Goal: Transaction & Acquisition: Purchase product/service

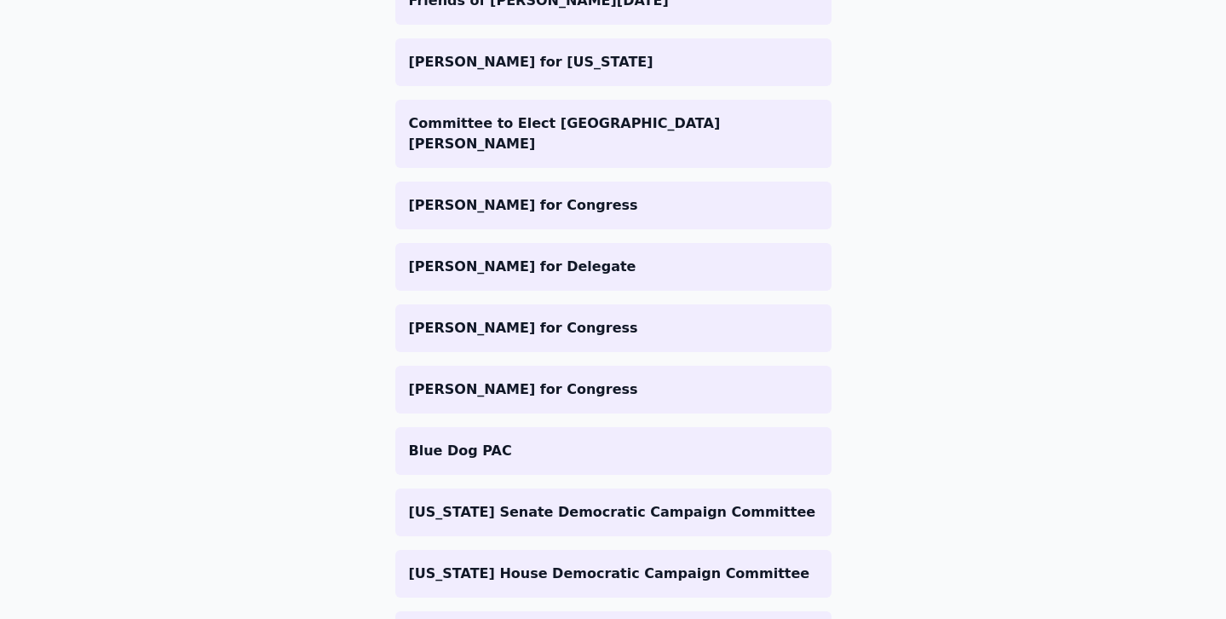
scroll to position [1608, 0]
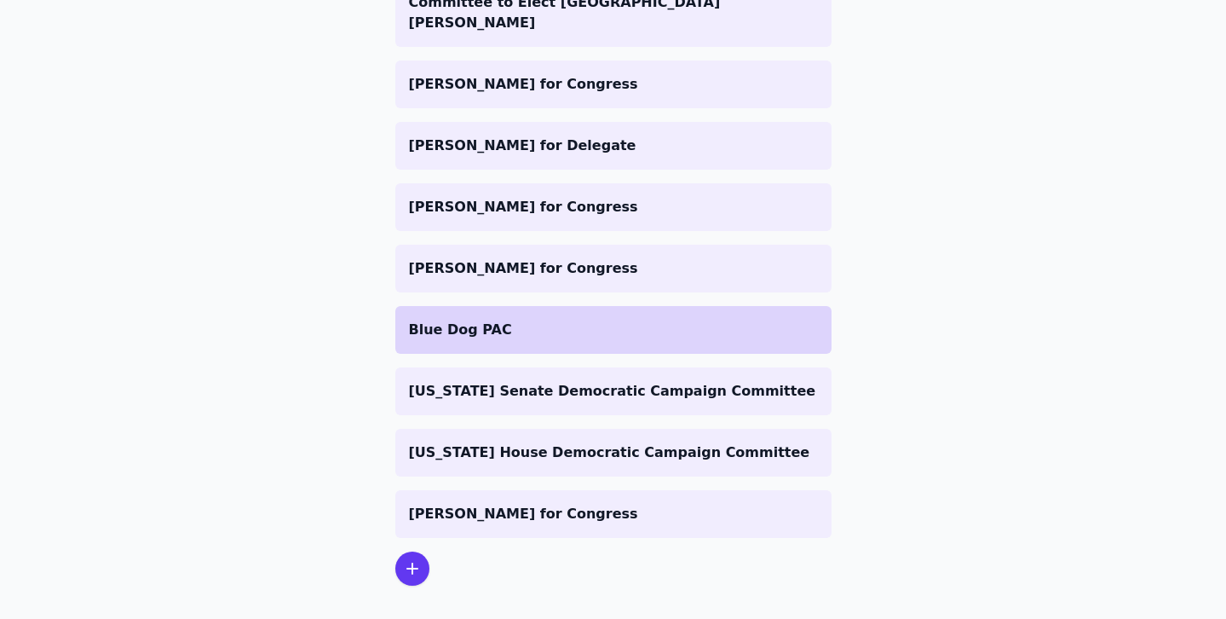
click at [568, 320] on p "Blue Dog PAC" at bounding box center [613, 330] width 409 height 20
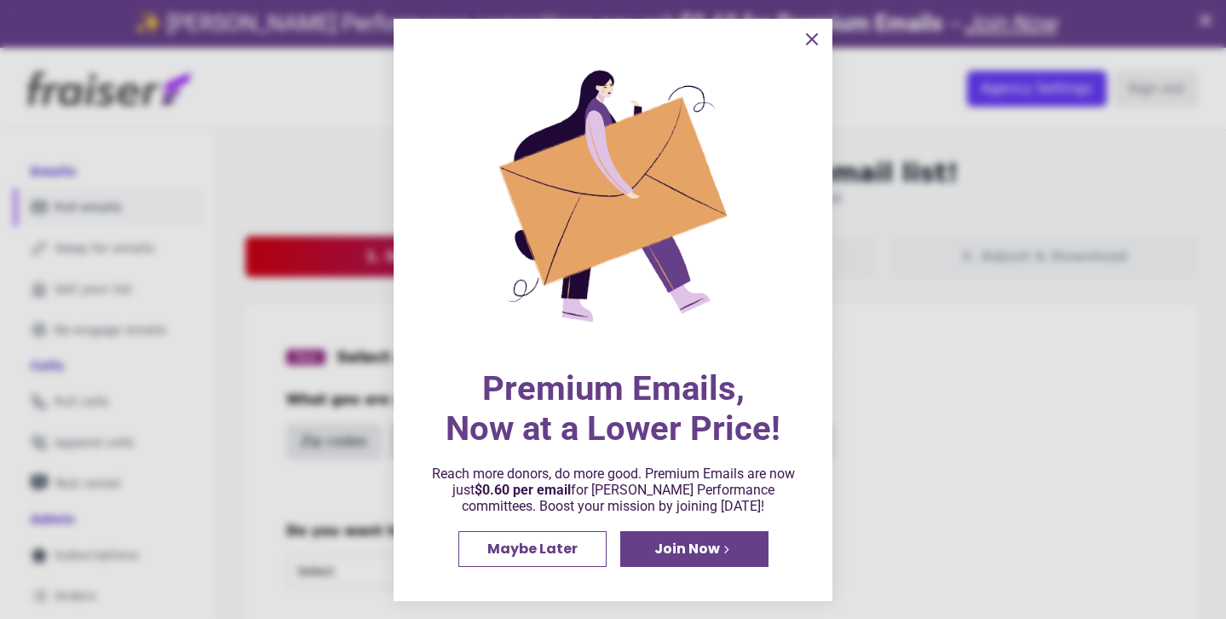
click at [809, 37] on icon "information" at bounding box center [812, 39] width 10 height 10
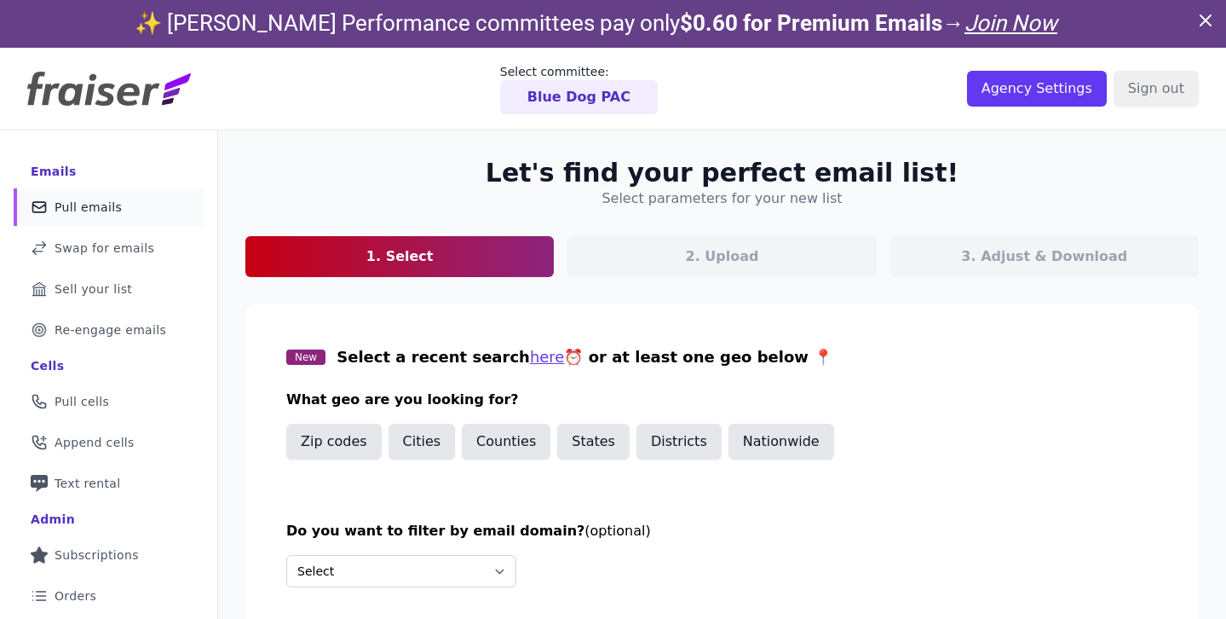
scroll to position [112, 0]
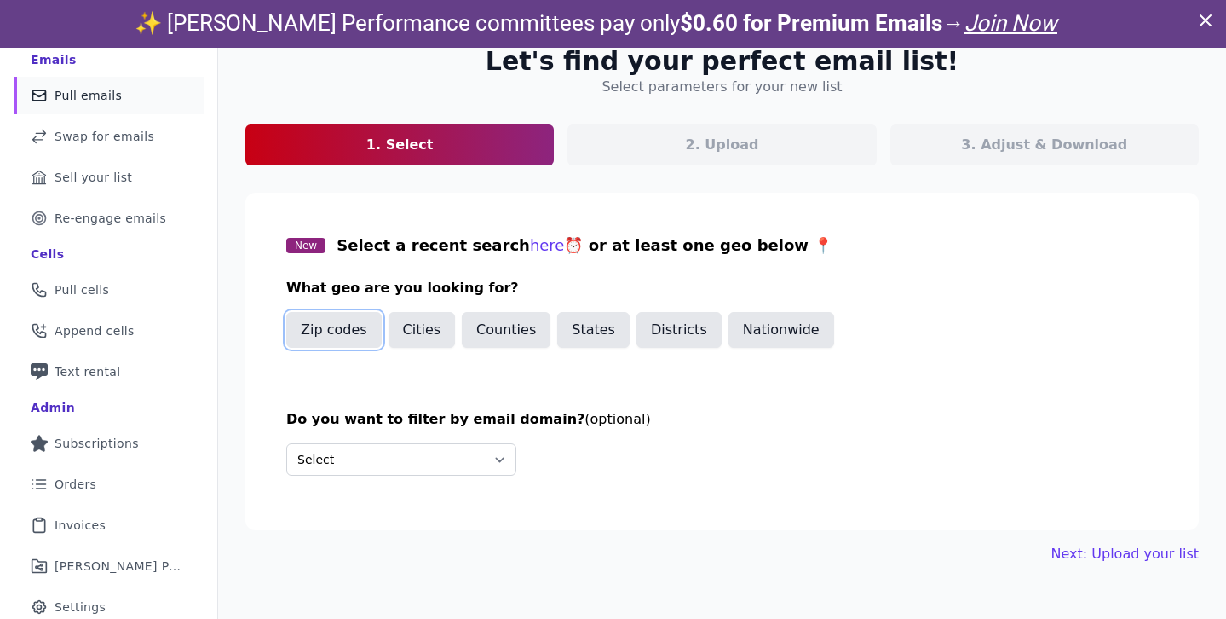
click at [326, 330] on button "Zip codes" at bounding box center [333, 330] width 95 height 36
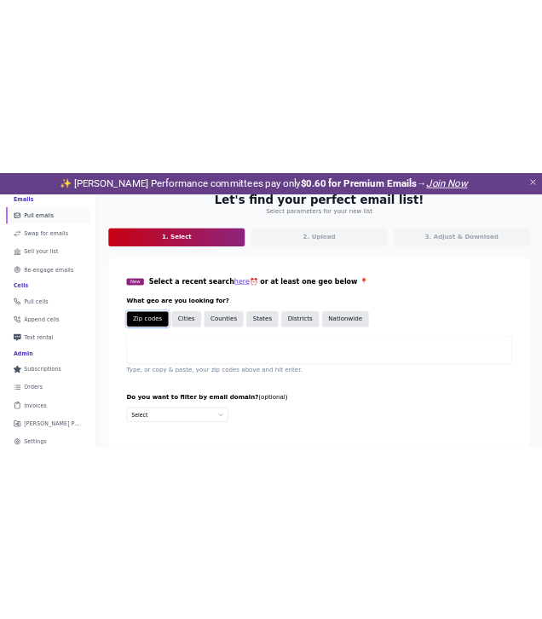
scroll to position [124, 0]
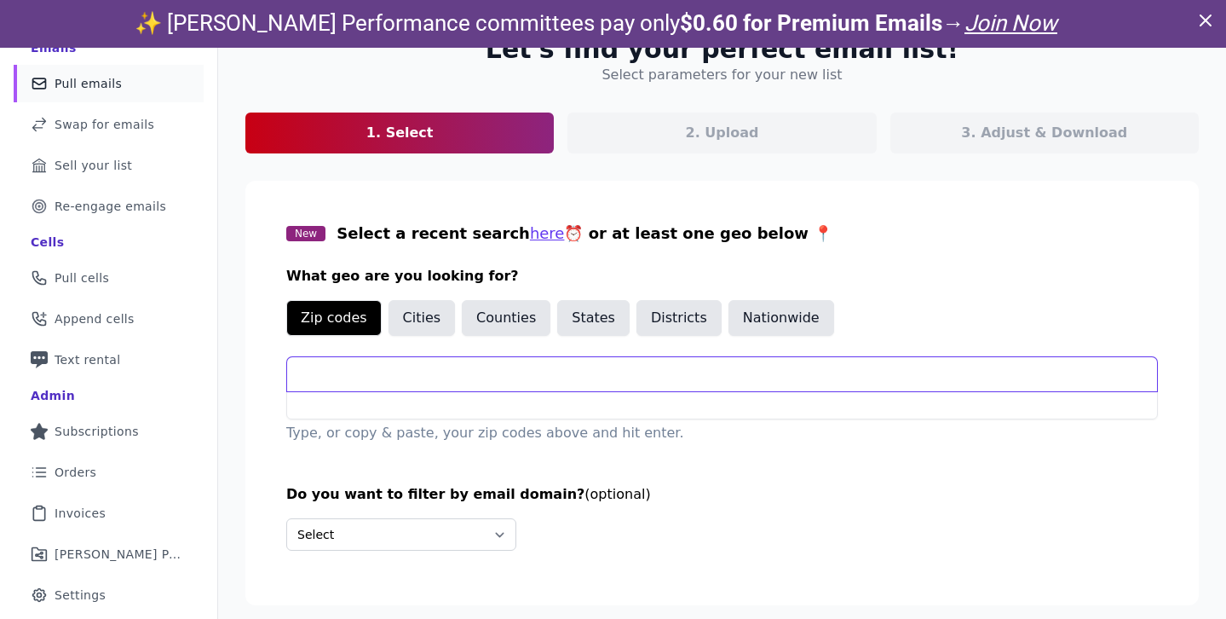
click at [595, 371] on input "text" at bounding box center [722, 374] width 870 height 34
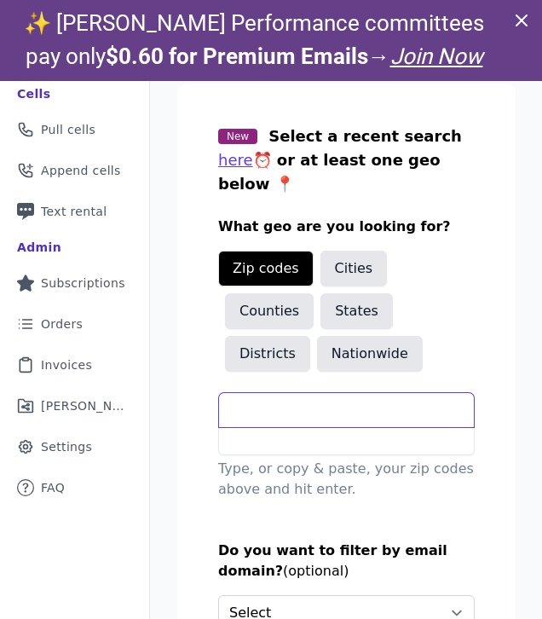
scroll to position [307, 0]
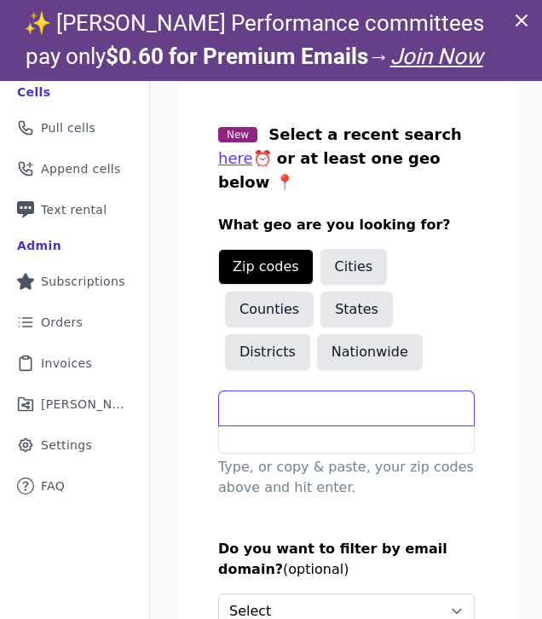
click at [332, 391] on input "text" at bounding box center [346, 408] width 255 height 34
type input "97333"
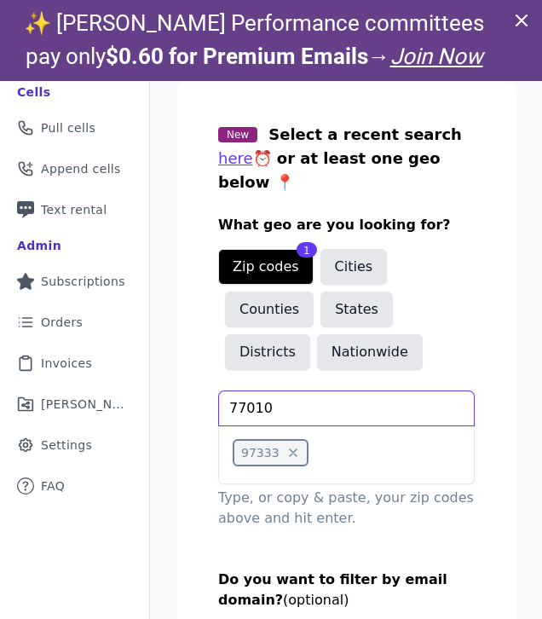
type input "77010"
type input "10028"
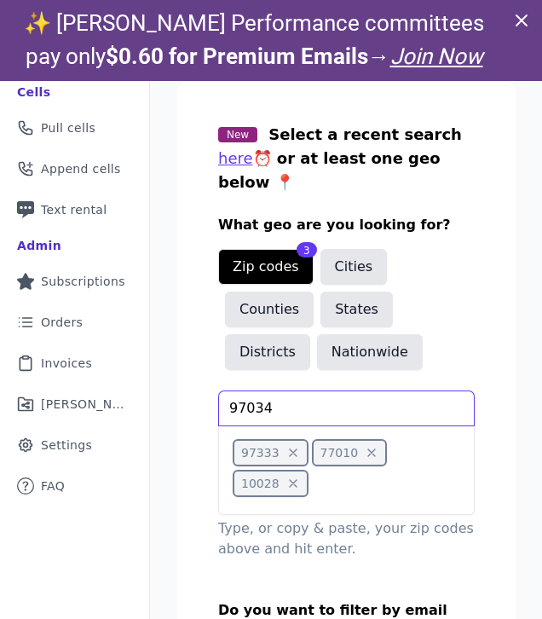
type input "97034"
type input "90405"
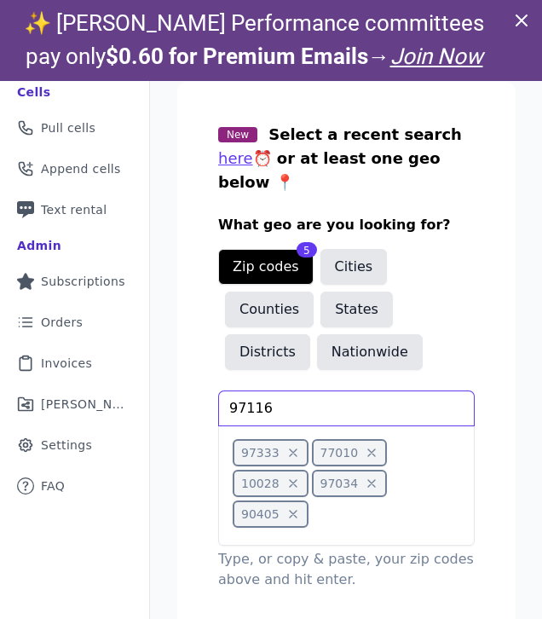
type input "97116"
type input "02492"
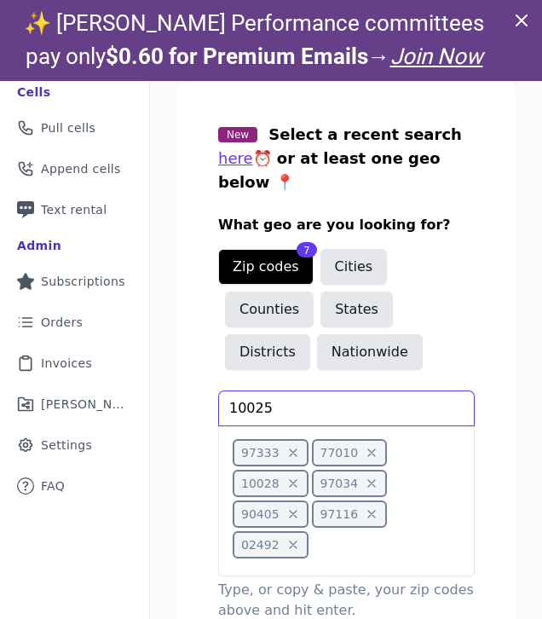
type input "10025"
type input "60022"
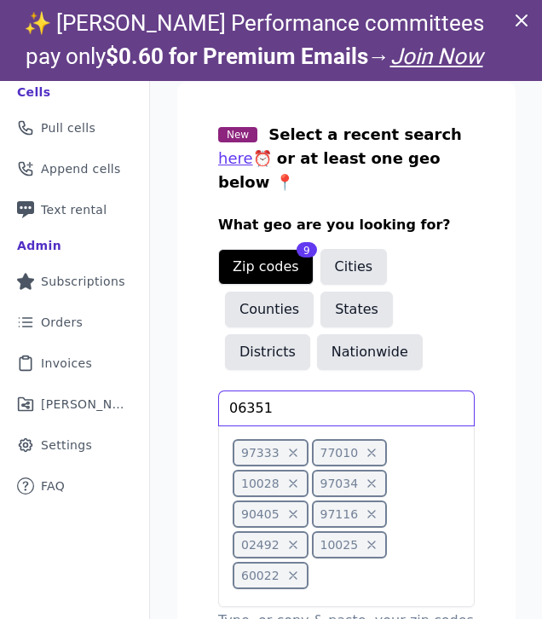
type input "06351"
type input "78735"
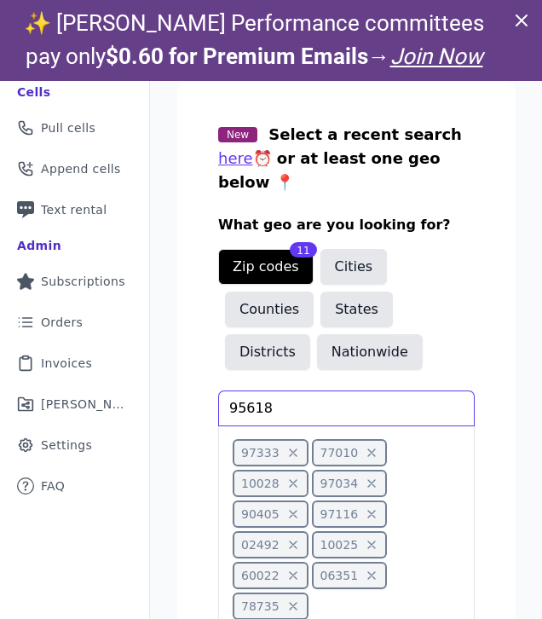
type input "95618"
type input "02494"
type input "02493"
type input "60022"
type input "92067"
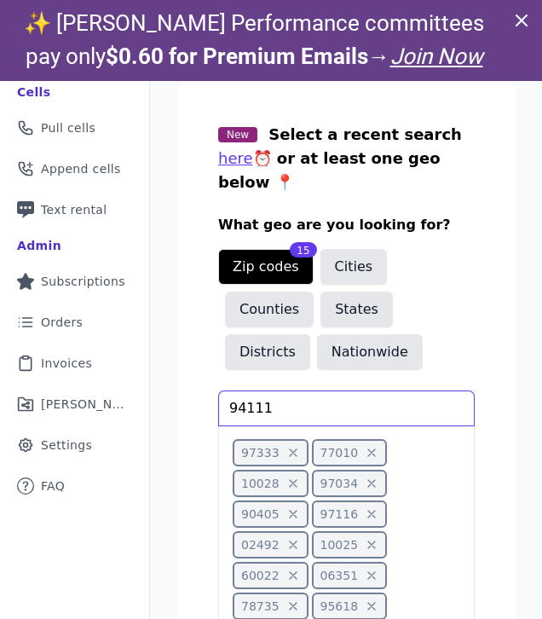
type input "94111"
type input "84060"
type input "80477"
type input "98112"
type input "44406"
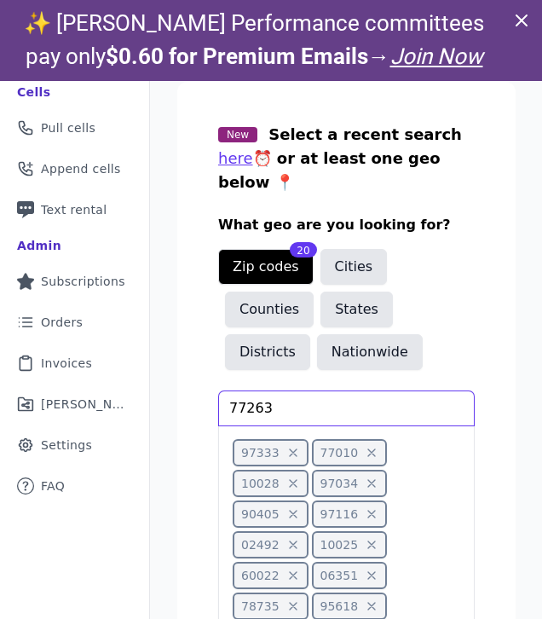
type input "77263"
type input "95618"
type input "10011"
type input "22314"
type input "97035"
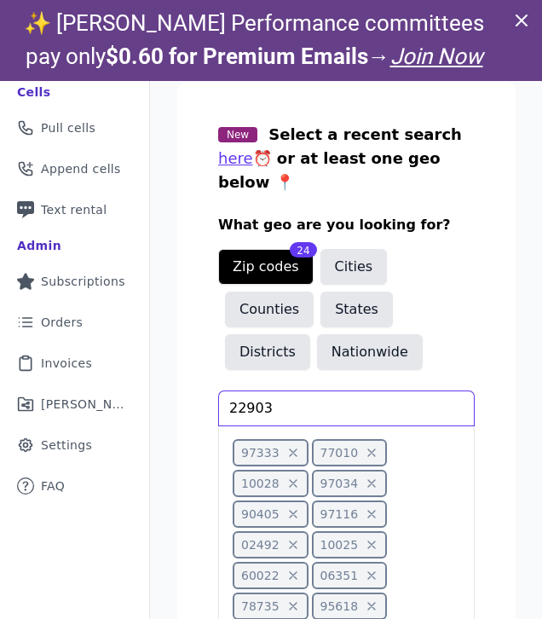
type input "22903"
type input "60022"
type input "0294"
type input "02478"
type input "98683"
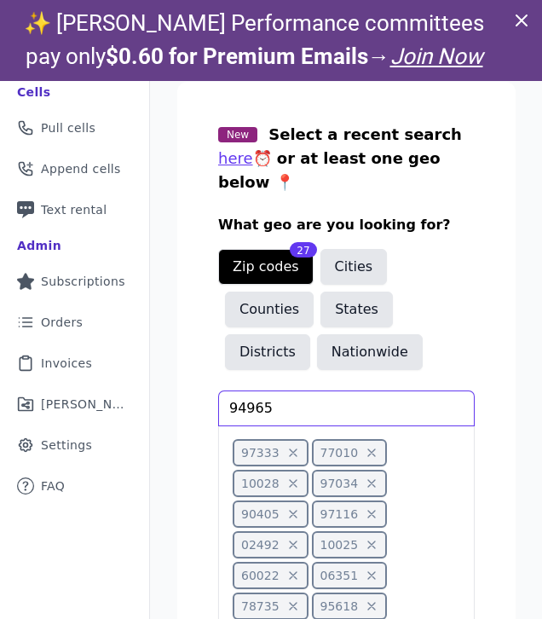
type input "94965"
type input "78204"
type input "11803"
type input "98325"
type input "19320"
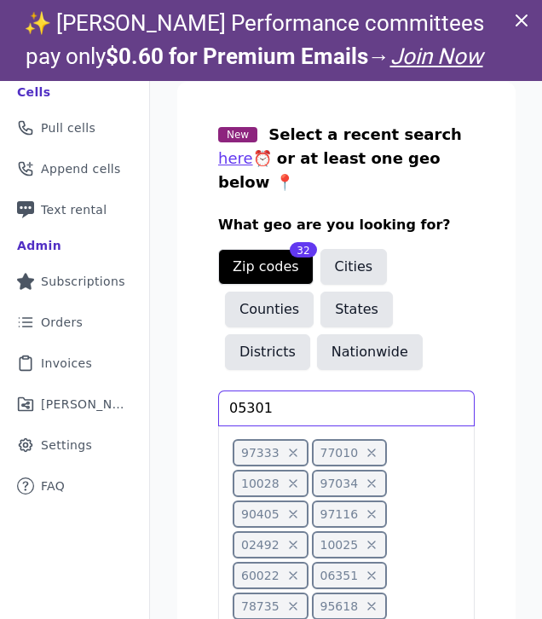
type input "05301"
type input "02420"
type input "05255"
type input "97222"
type input "63119"
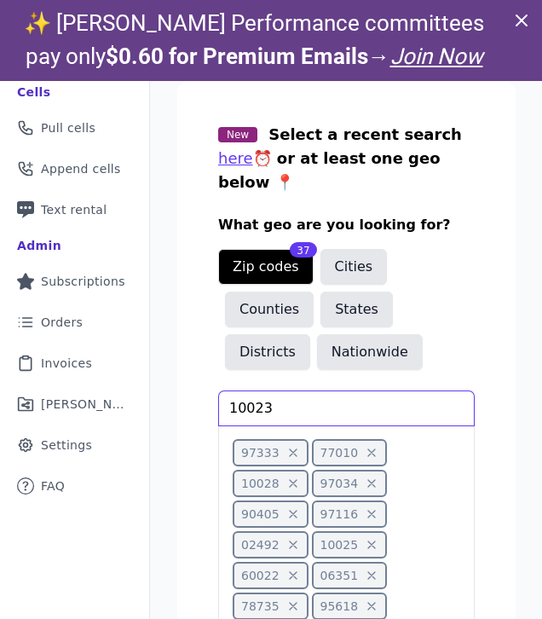
type input "10023"
type input "97212"
type input "66439"
type input "28658"
type input "23227"
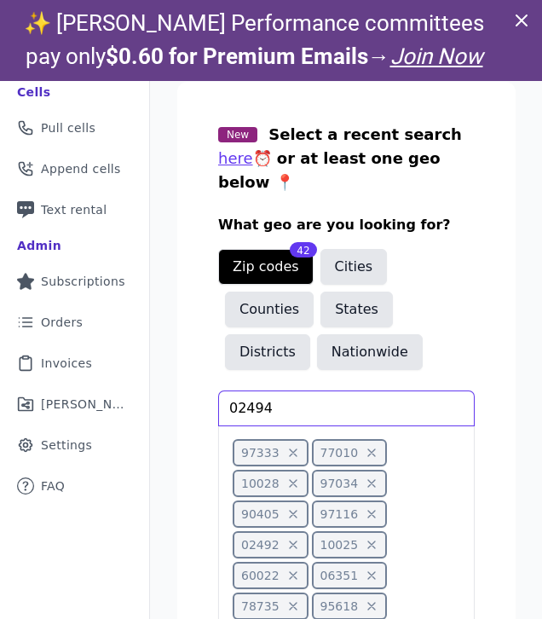
type input "02494"
type input "98370"
type input "98365"
type input "97203"
type input "98502"
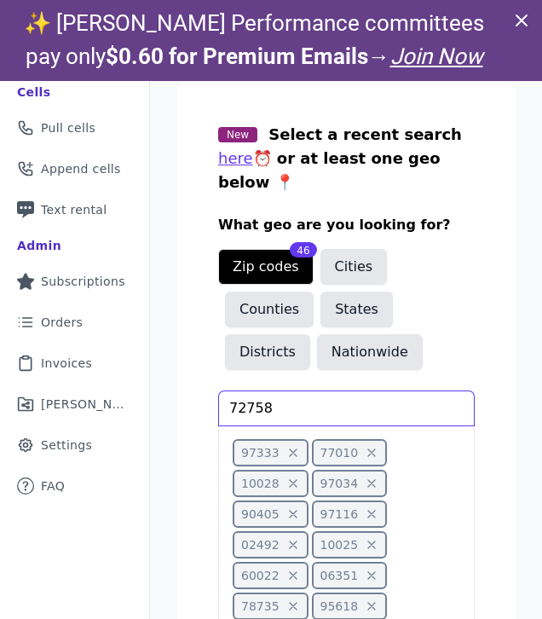
type input "72758"
type input "97070"
type input "97045"
type input "57449"
type input "10013"
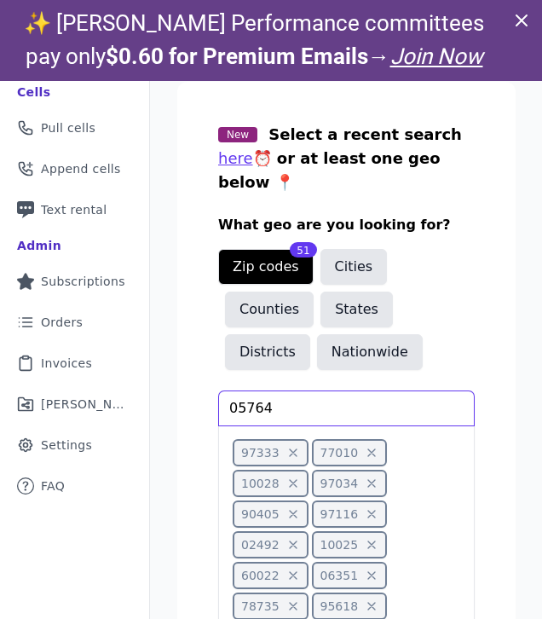
type input "05764"
type input "96816"
type input "73077"
type input "98006"
type input "73170"
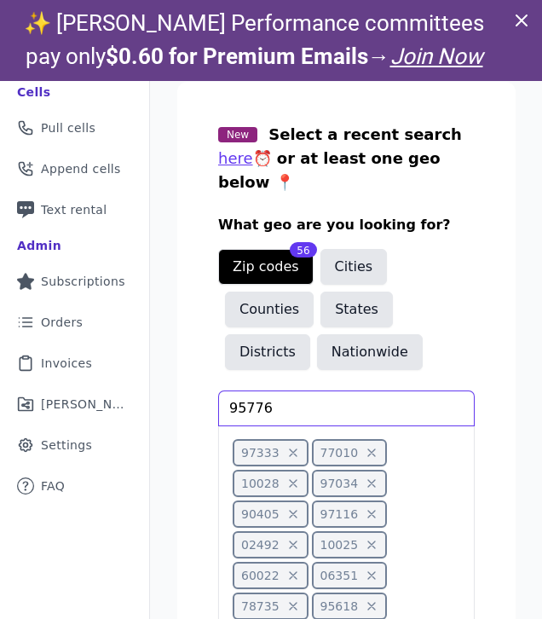
type input "95776"
type input "76110"
type input "03768"
type input "95762"
type input "95620"
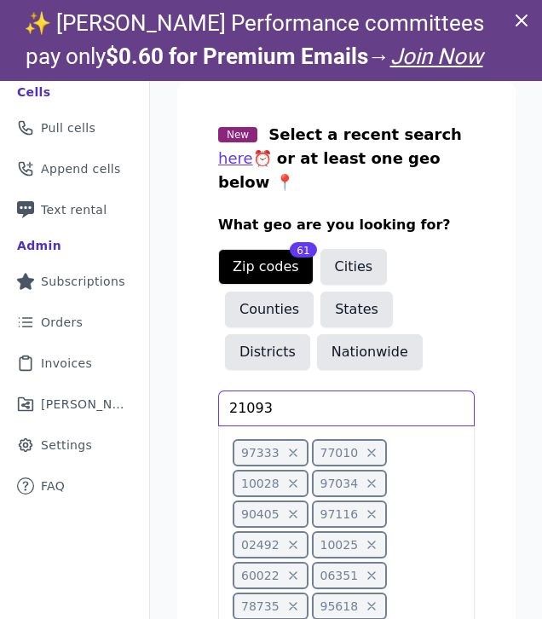
type input "21093"
type input "98027"
type input "95617"
type input "95521"
type input "98664"
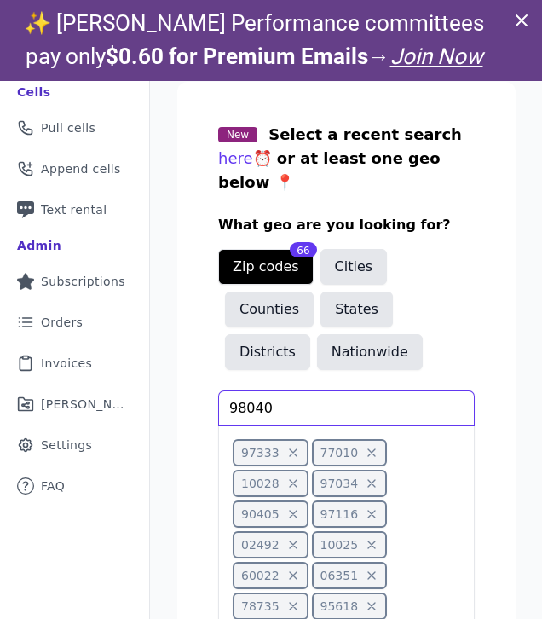
type input "98040"
type input "95356"
type input "98103"
type input "95060"
type input "98122"
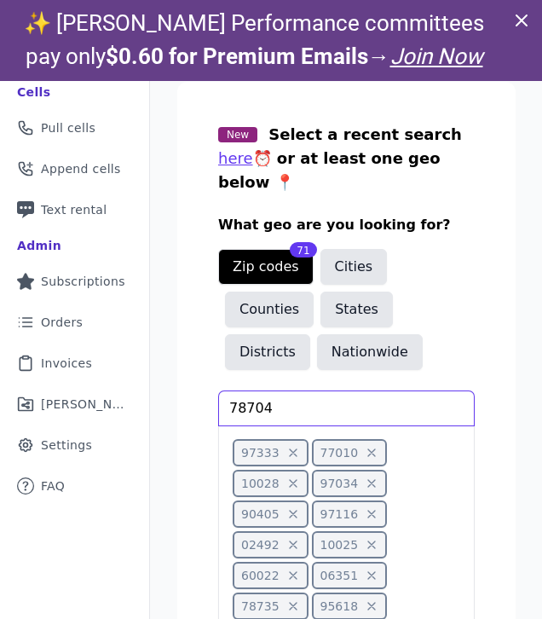
type input "78704"
type input "94941"
type input "78704"
type input "94941"
type input "78735"
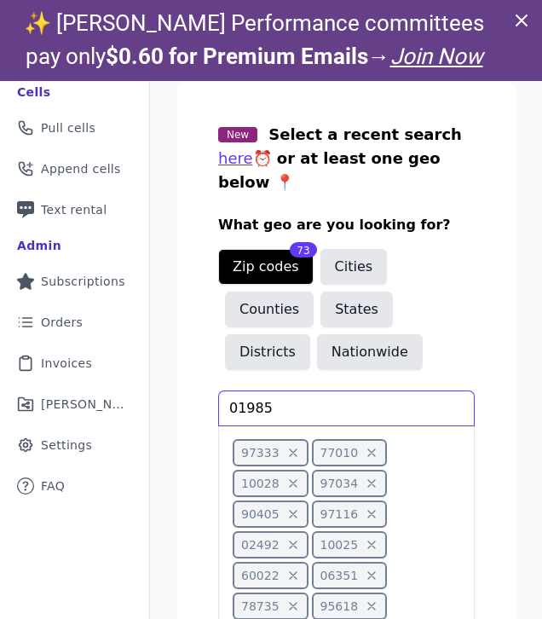
type input "01985"
type input "43215"
type input "94705"
type input "43023"
type input "8"
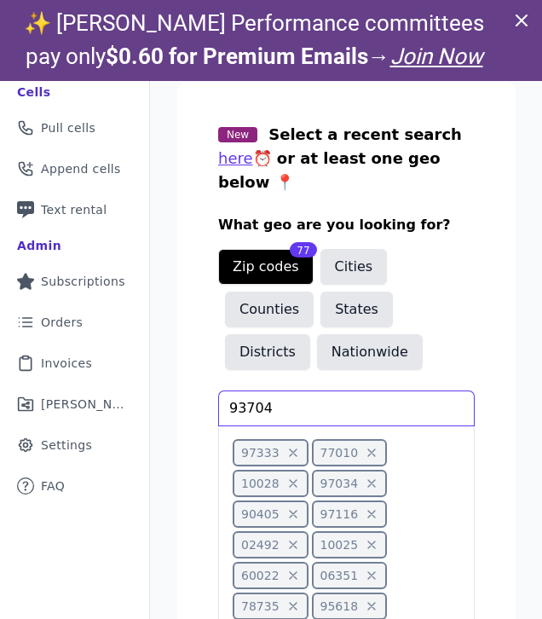
type input "93704"
type input "06790"
click at [246, 391] on input "text" at bounding box center [346, 408] width 255 height 34
type input "94558"
type input "85739"
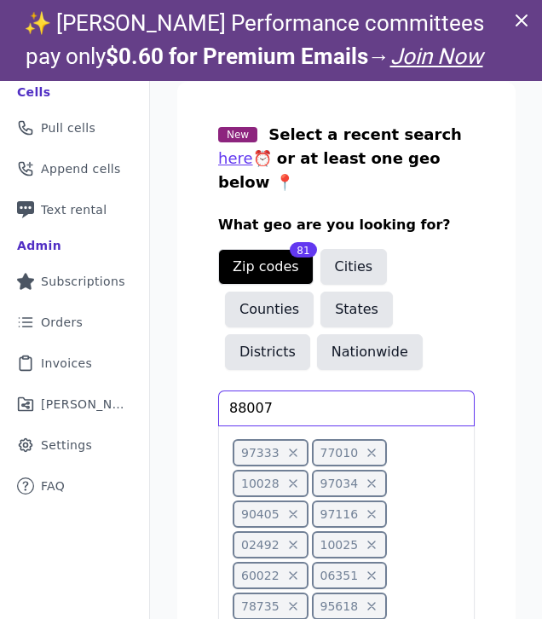
type input "88007"
type input "94549"
type input "90034"
type input "91001"
type input "20815"
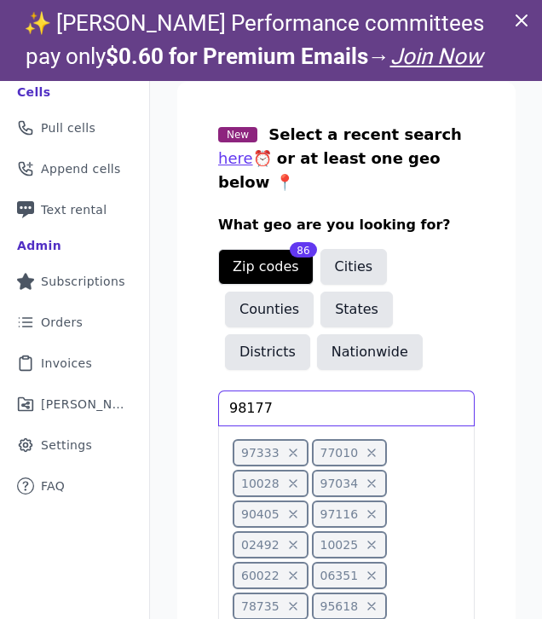
type input "98177"
type input "34113"
type input "06790"
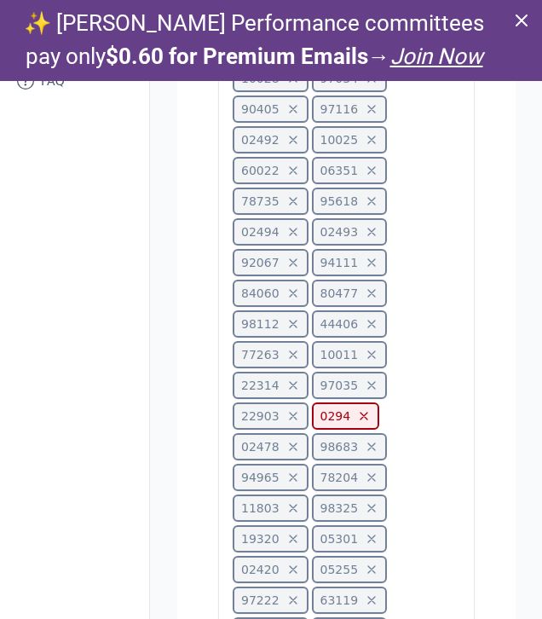
scroll to position [711, 0]
click at [357, 410] on icon at bounding box center [364, 417] width 14 height 14
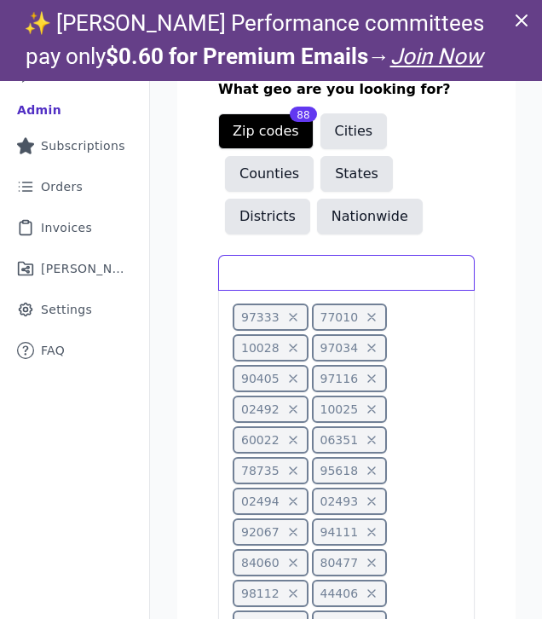
scroll to position [451, 0]
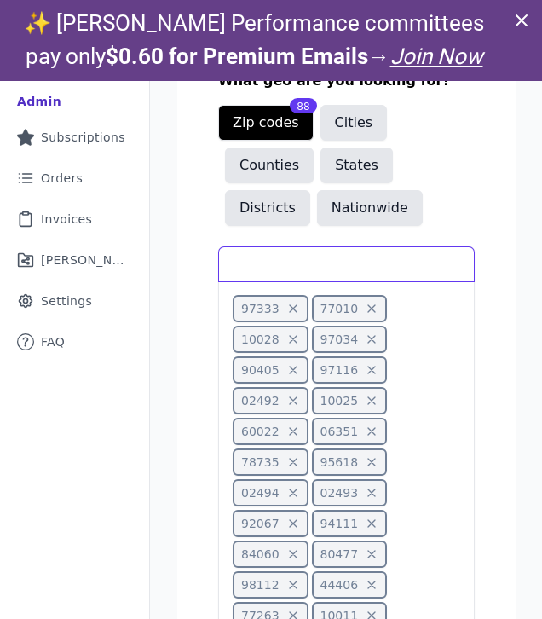
click at [268, 247] on input "text" at bounding box center [346, 264] width 255 height 34
type input "02494"
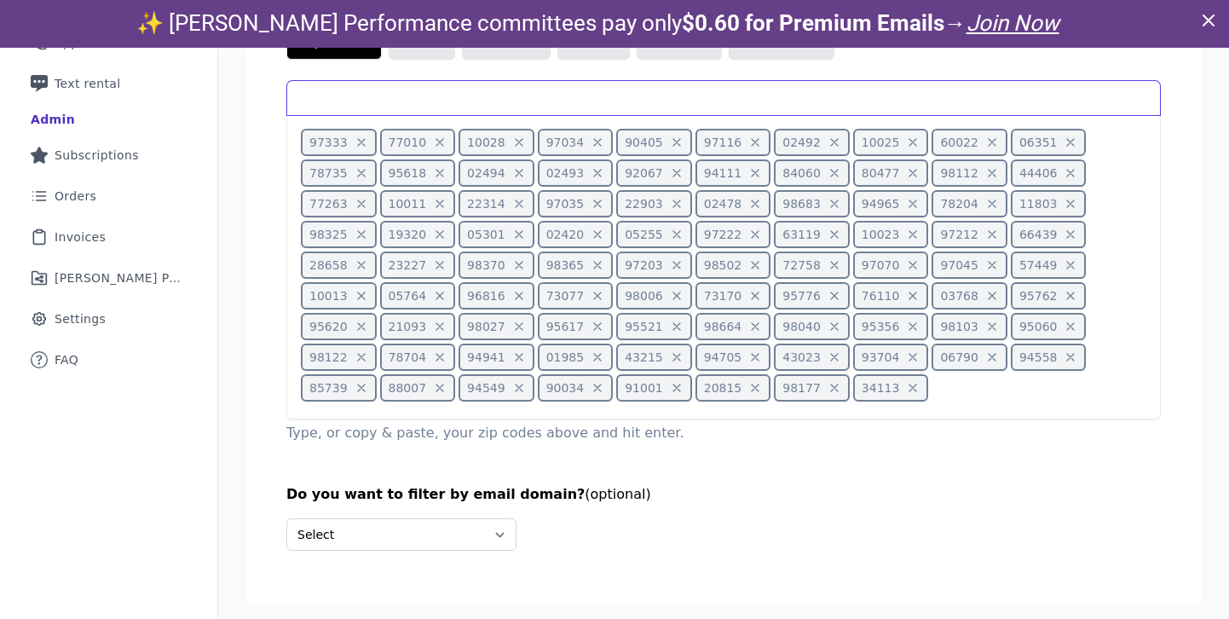
scroll to position [48, 0]
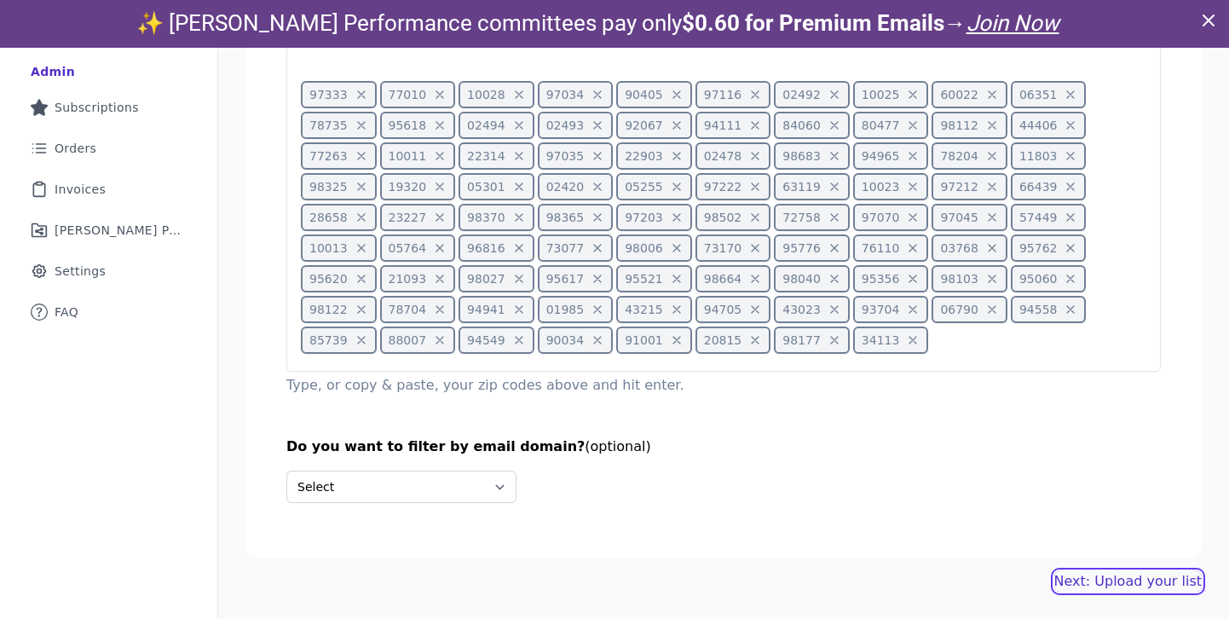
click at [1088, 577] on link "Next: Upload your list" at bounding box center [1127, 581] width 147 height 20
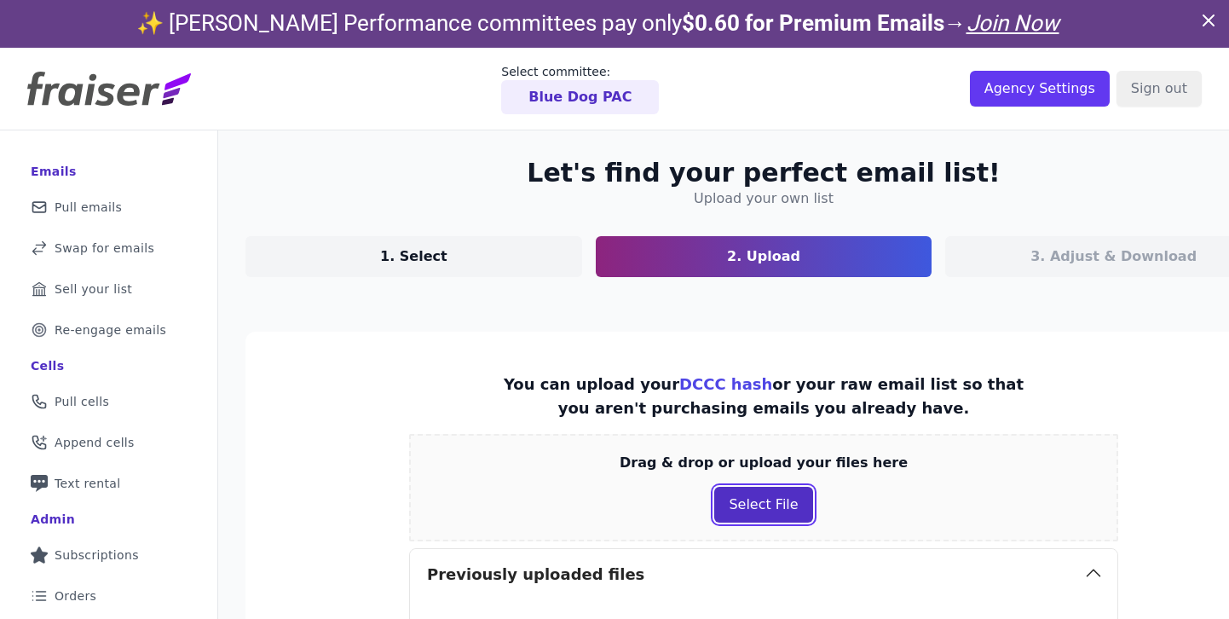
click at [736, 496] on button "Select File" at bounding box center [763, 504] width 98 height 36
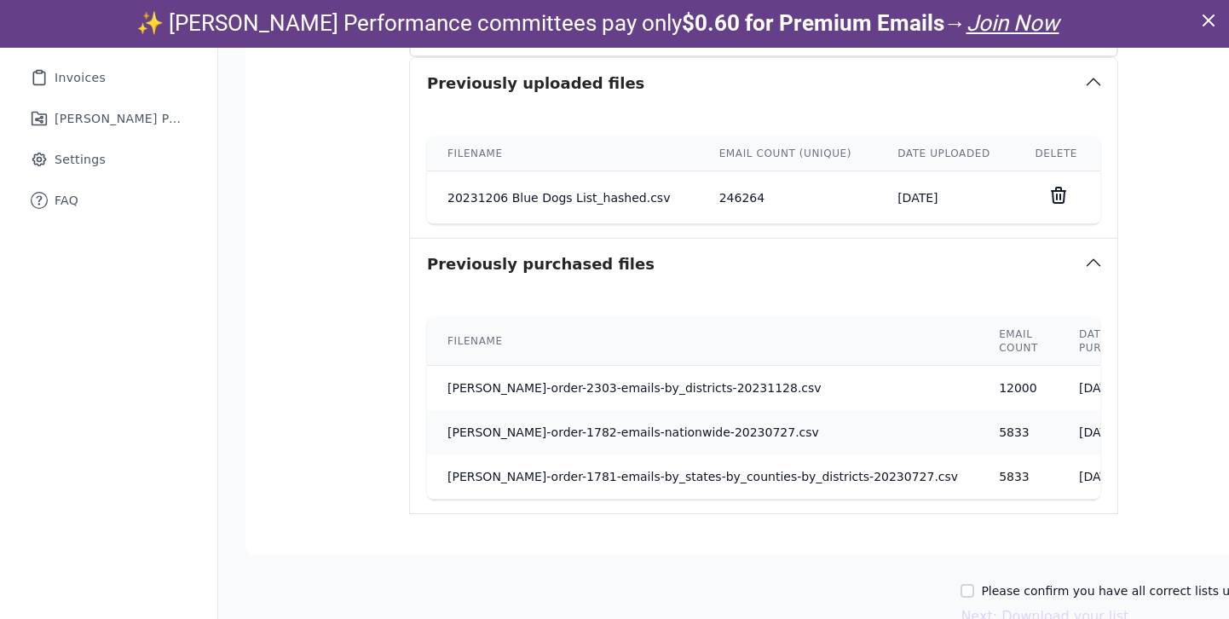
scroll to position [604, 0]
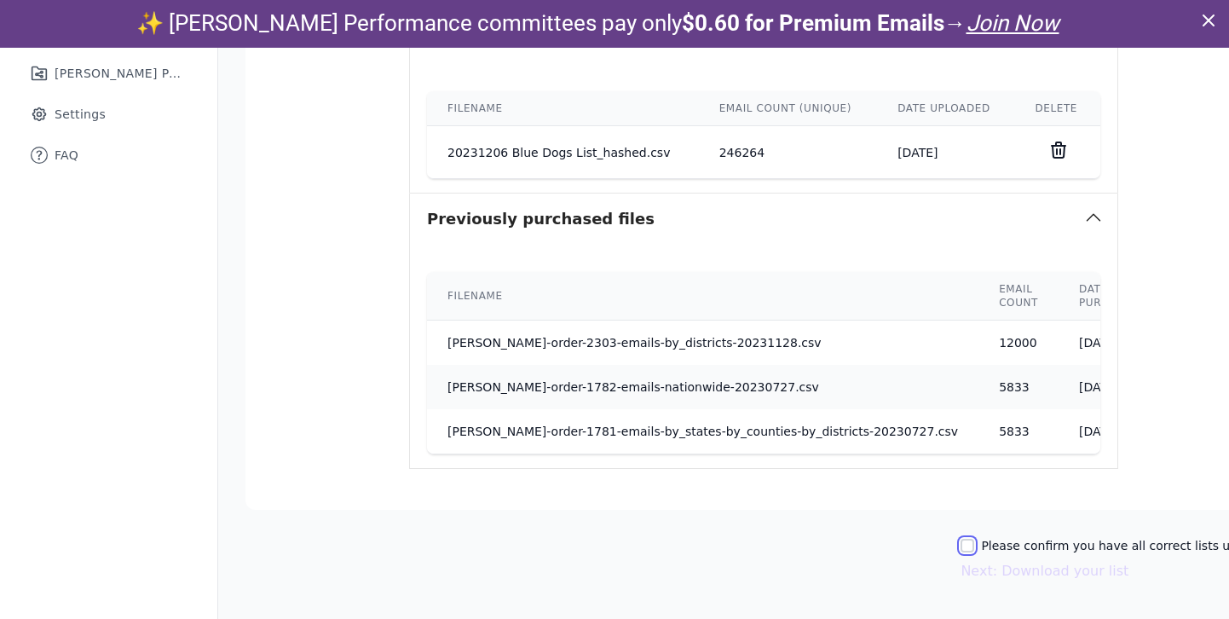
click at [960, 544] on input "Please confirm you have all correct lists uploaded." at bounding box center [967, 545] width 14 height 14
checkbox input "true"
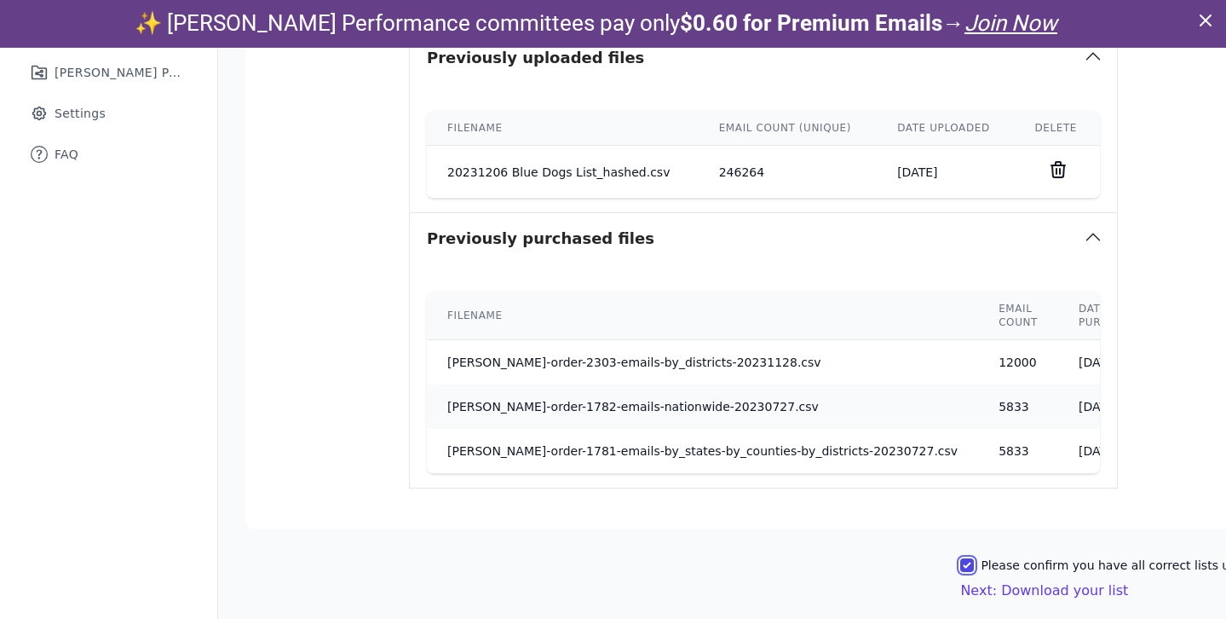
scroll to position [625, 0]
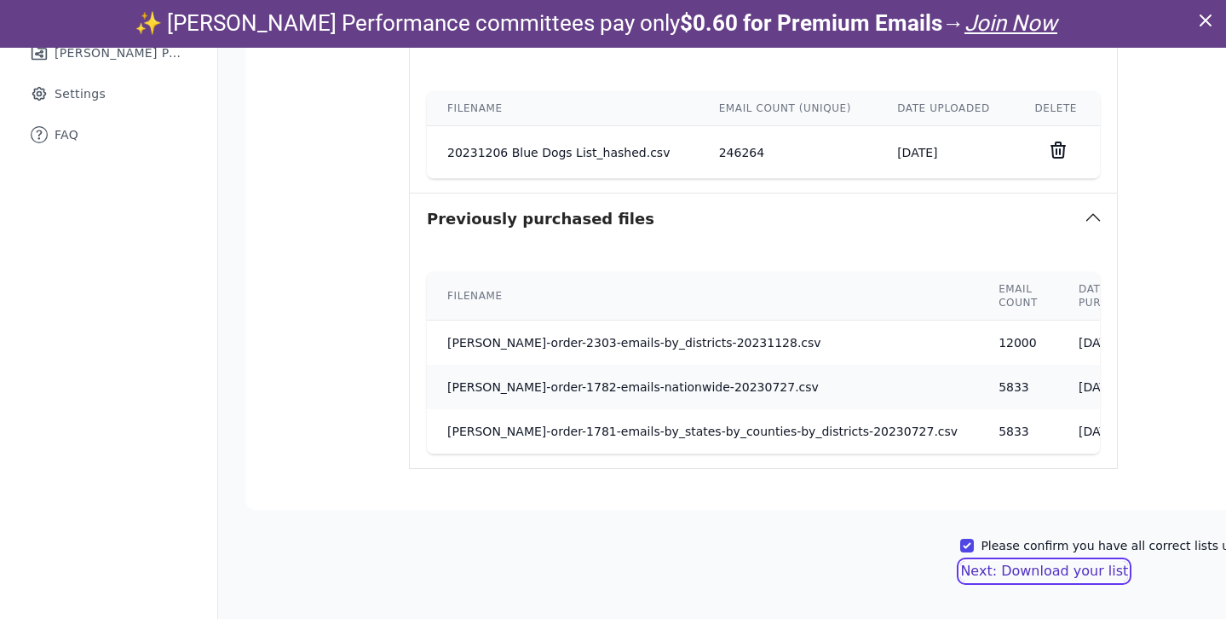
click at [1001, 570] on button "Next: Download your list" at bounding box center [1044, 571] width 168 height 20
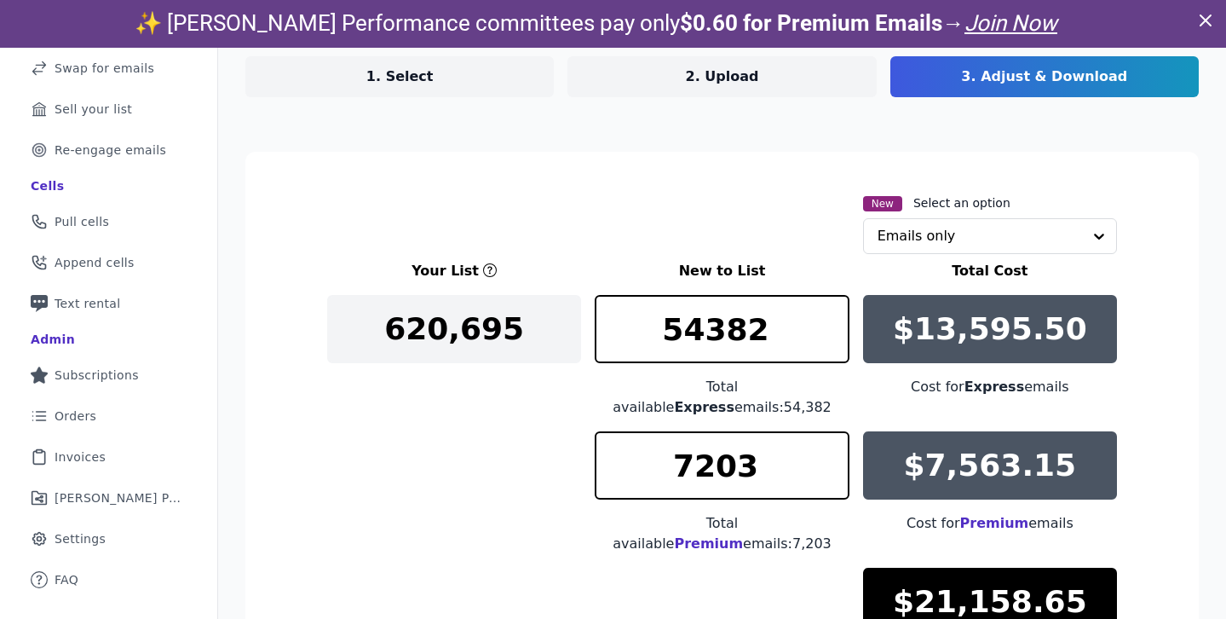
scroll to position [193, 0]
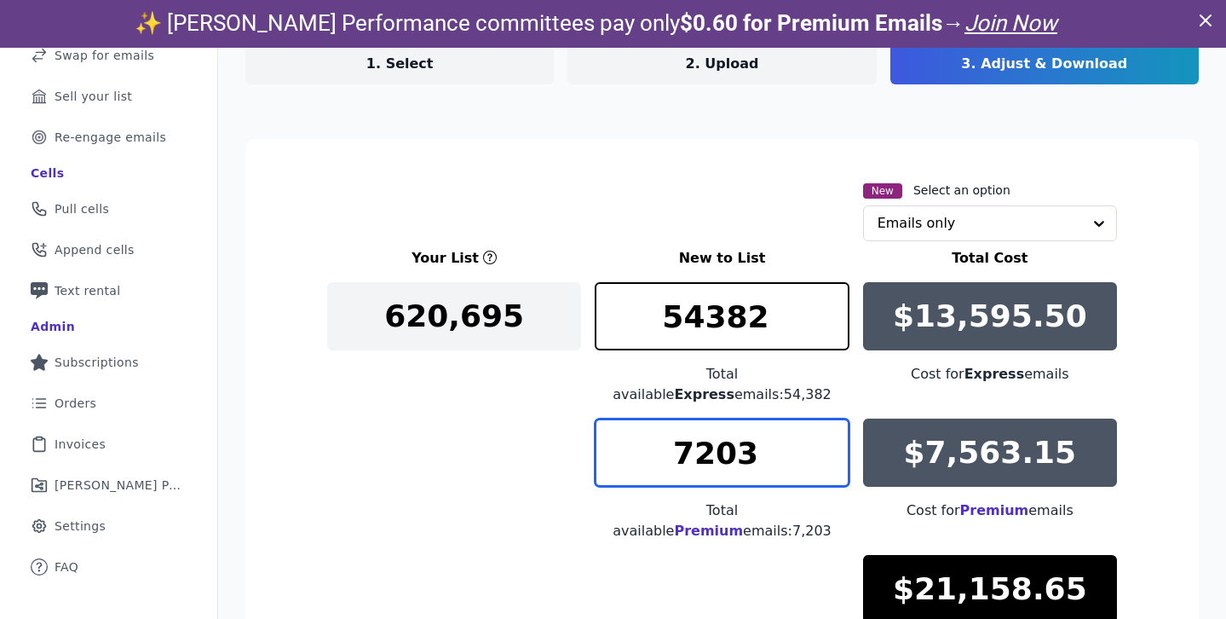
drag, startPoint x: 773, startPoint y: 438, endPoint x: 567, endPoint y: 422, distance: 206.0
click at [616, 427] on input "7203" at bounding box center [722, 452] width 254 height 68
type input "0"
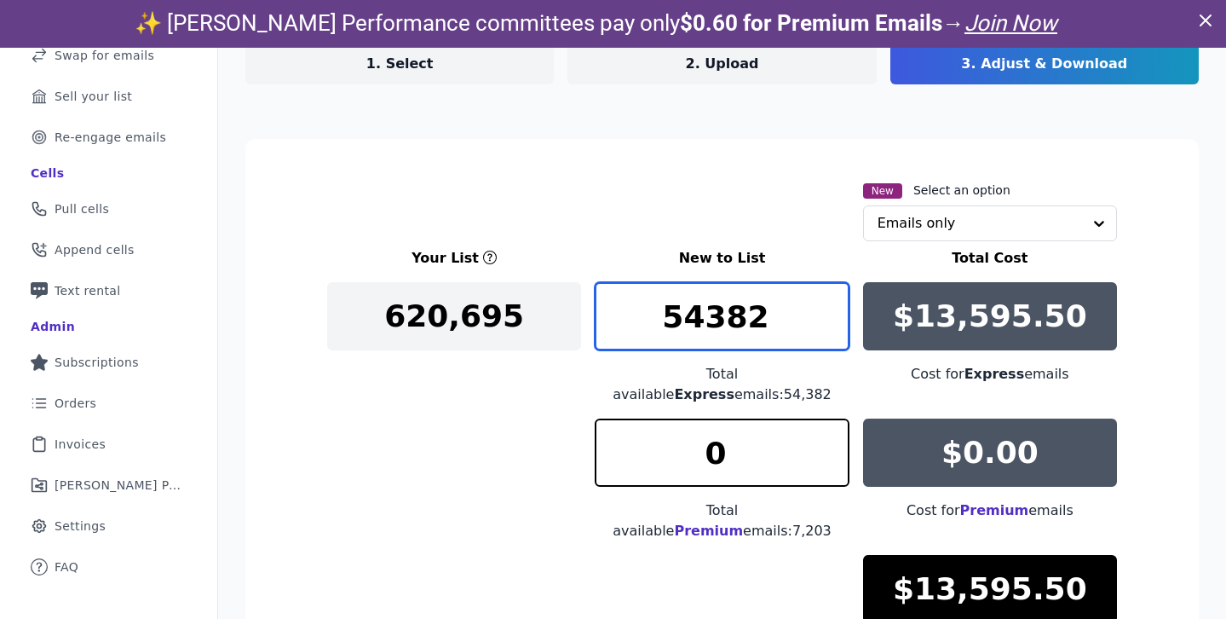
drag, startPoint x: 763, startPoint y: 322, endPoint x: 655, endPoint y: 322, distance: 107.4
click at [656, 322] on input "54382" at bounding box center [722, 316] width 254 height 68
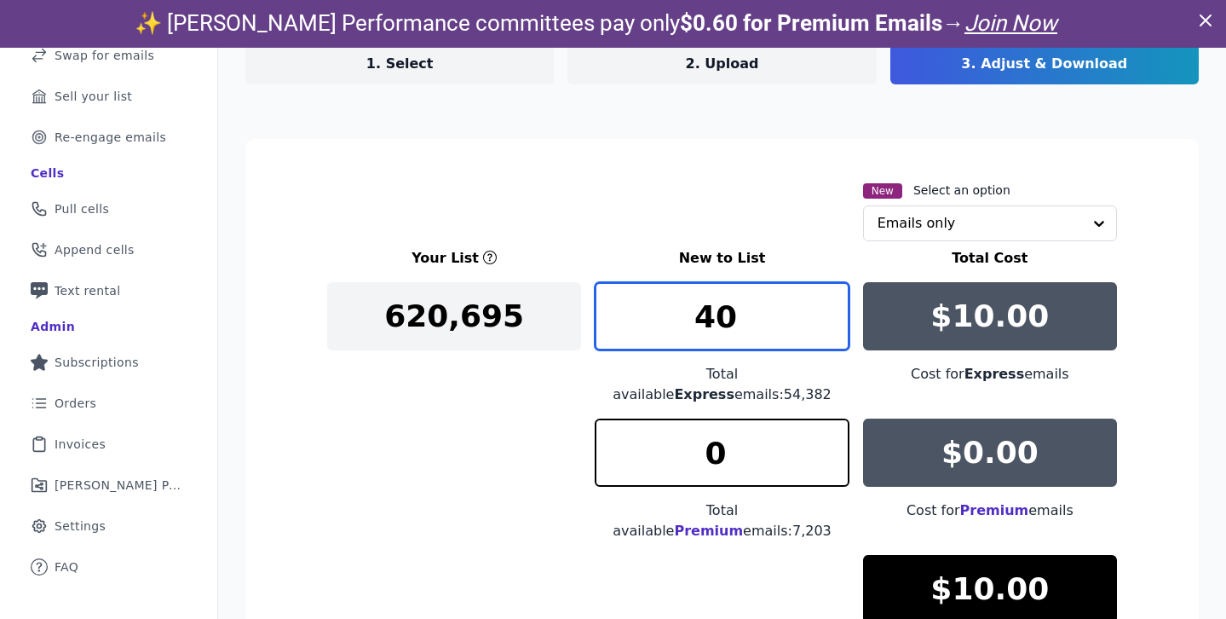
type input "4"
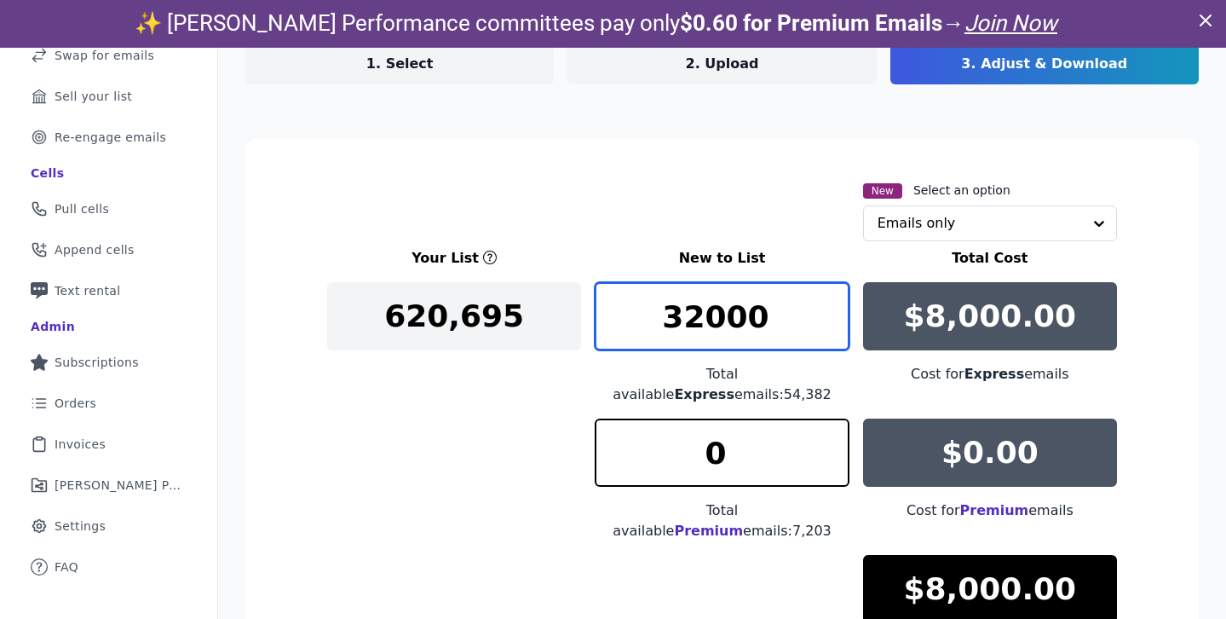
type input "32000"
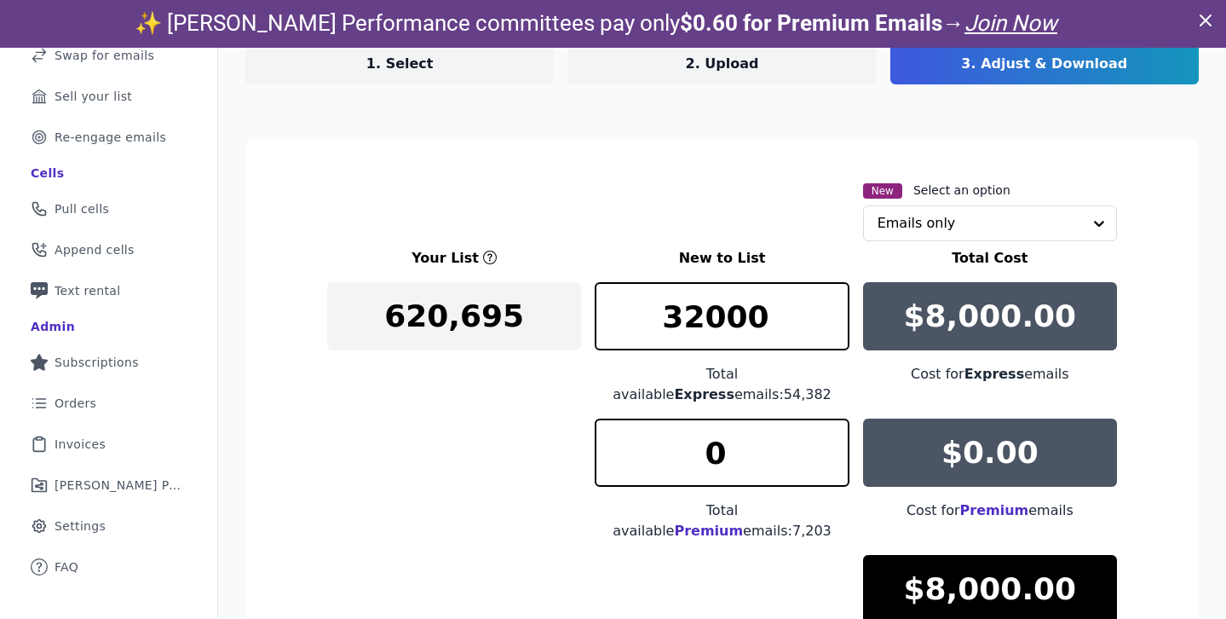
click at [451, 425] on div "Your List New to List Total Cost 620,695 32000 Total available Express emails: …" at bounding box center [722, 462] width 790 height 429
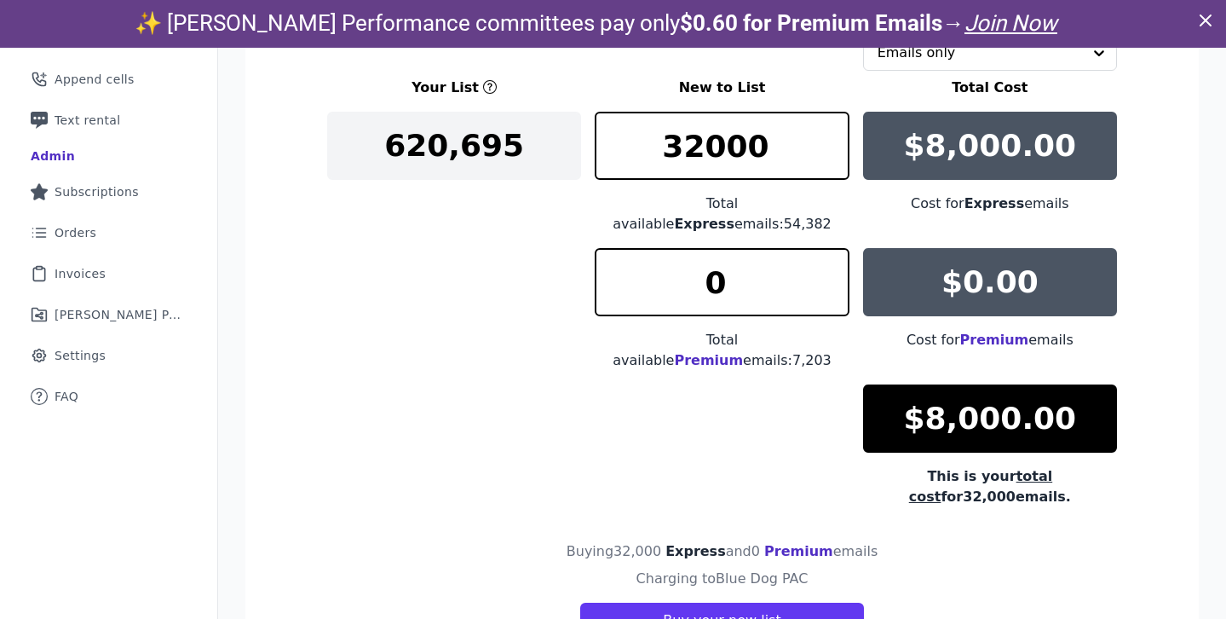
scroll to position [48, 0]
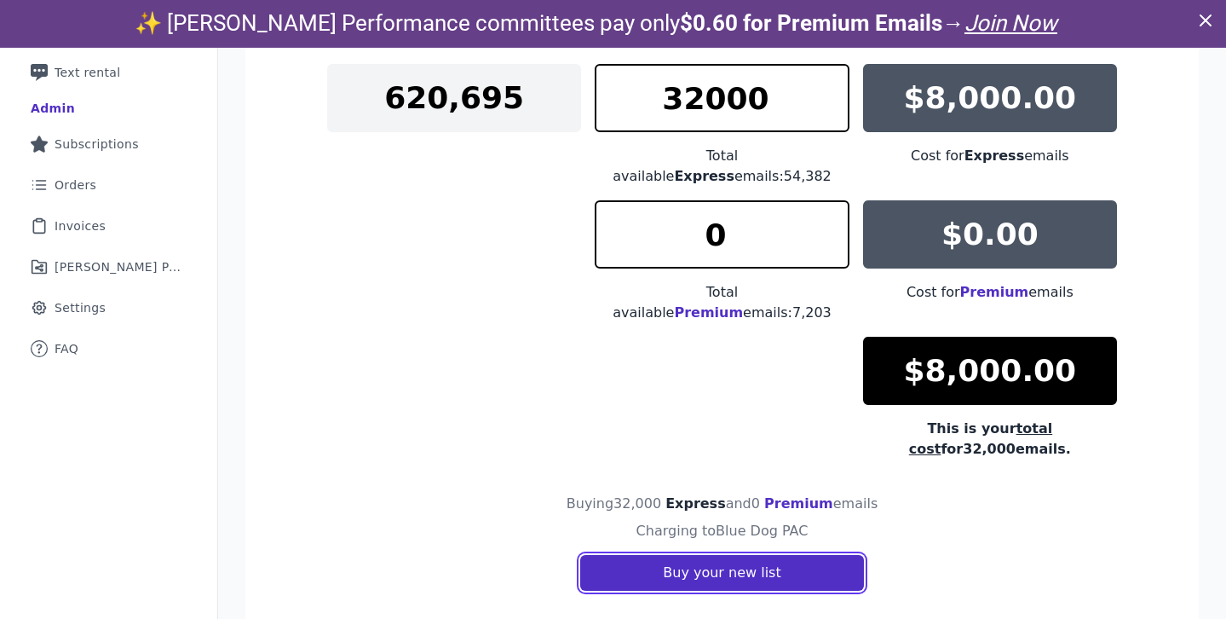
click at [711, 555] on button "Buy your new list" at bounding box center [721, 573] width 283 height 36
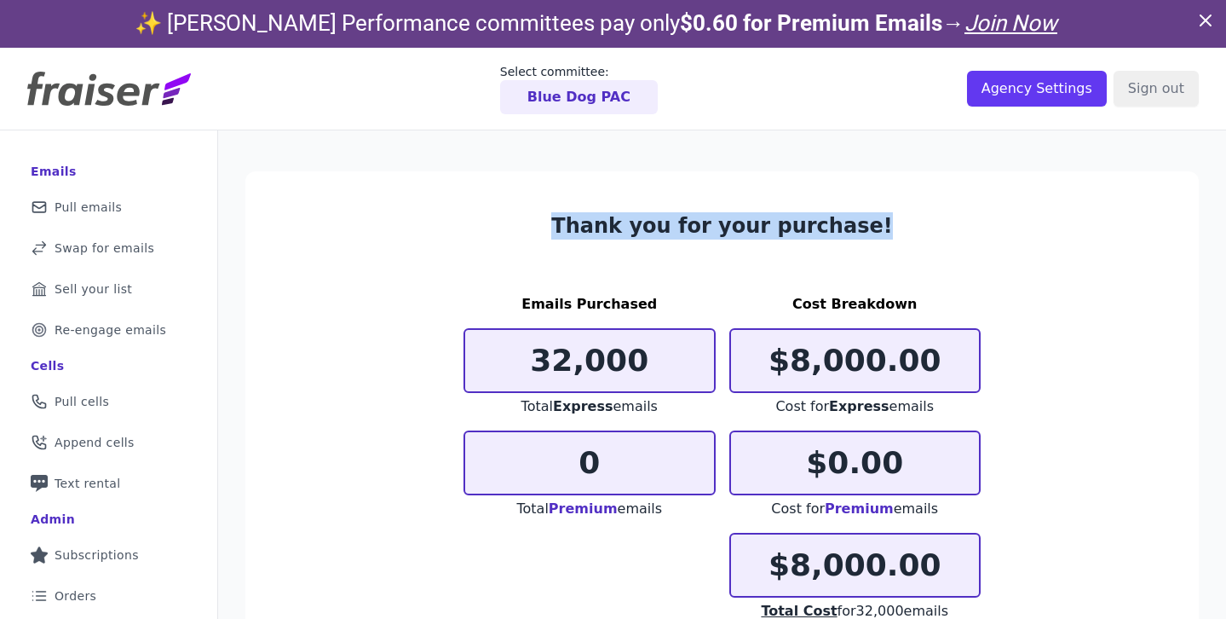
drag, startPoint x: 579, startPoint y: 216, endPoint x: 867, endPoint y: 227, distance: 289.0
click at [868, 228] on h3 "Thank you for your purchase!" at bounding box center [721, 225] width 517 height 27
click at [867, 227] on h3 "Thank you for your purchase!" at bounding box center [721, 225] width 517 height 27
drag, startPoint x: 867, startPoint y: 227, endPoint x: 501, endPoint y: 215, distance: 366.6
click at [501, 215] on h3 "Thank you for your purchase!" at bounding box center [721, 225] width 517 height 27
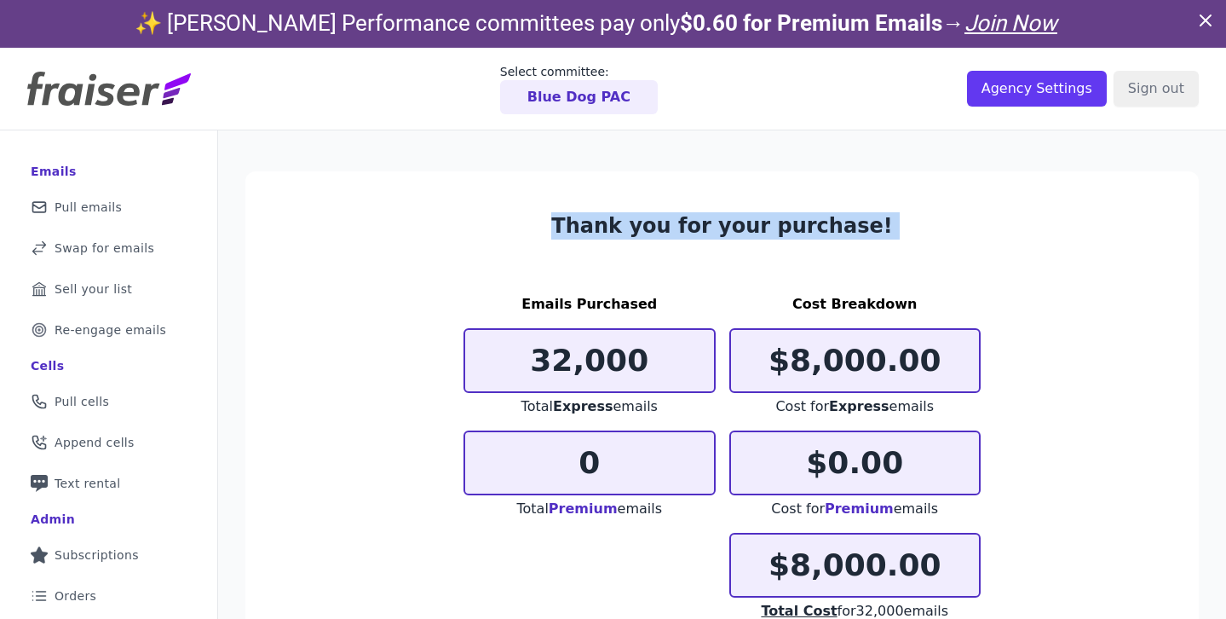
click at [501, 215] on h3 "Thank you for your purchase!" at bounding box center [721, 225] width 517 height 27
drag, startPoint x: 501, startPoint y: 215, endPoint x: 870, endPoint y: 243, distance: 370.0
click at [870, 243] on section "Thank you for your purchase! Emails Purchased 32,000 Total Express emails 0 Tot…" at bounding box center [721, 488] width 953 height 634
click at [873, 243] on section "Thank you for your purchase! Emails Purchased 32,000 Total Express emails 0 Tot…" at bounding box center [721, 488] width 953 height 634
drag, startPoint x: 873, startPoint y: 243, endPoint x: 438, endPoint y: 210, distance: 436.6
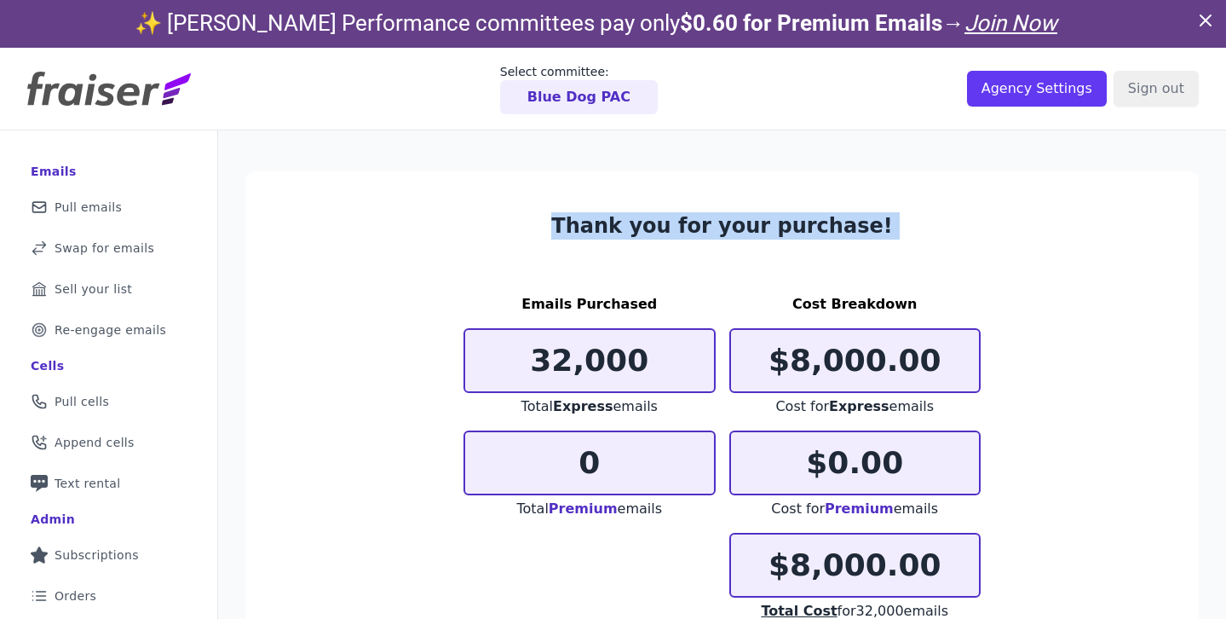
click at [438, 210] on section "Thank you for your purchase! Emails Purchased 32,000 Total Express emails 0 Tot…" at bounding box center [721, 488] width 953 height 634
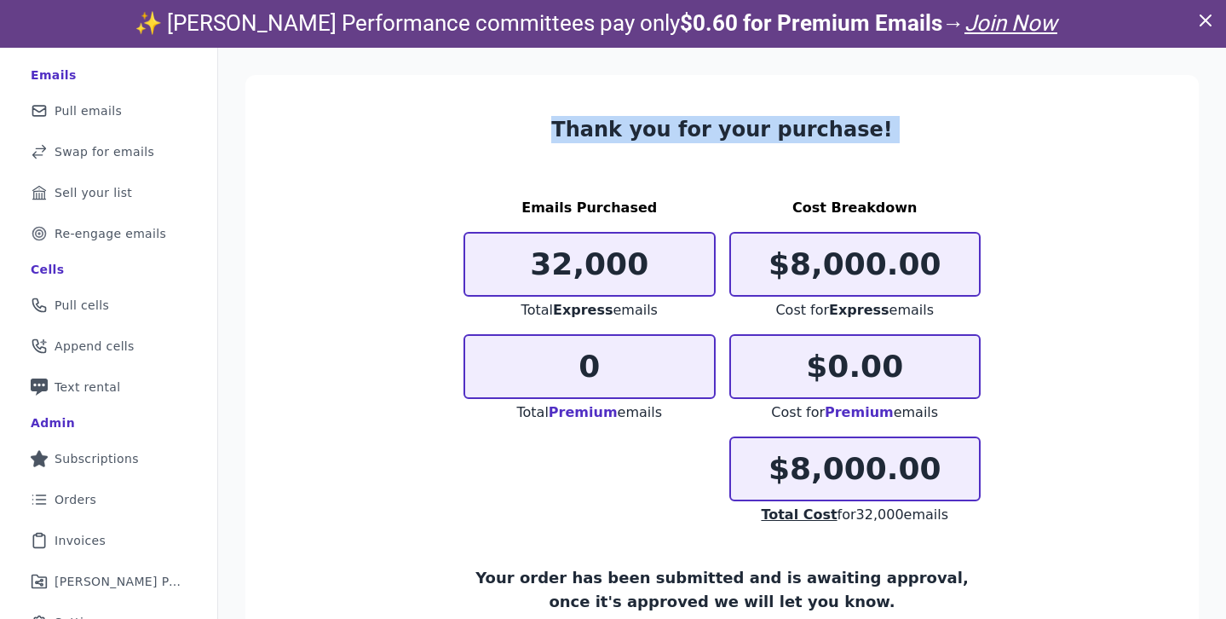
scroll to position [166, 0]
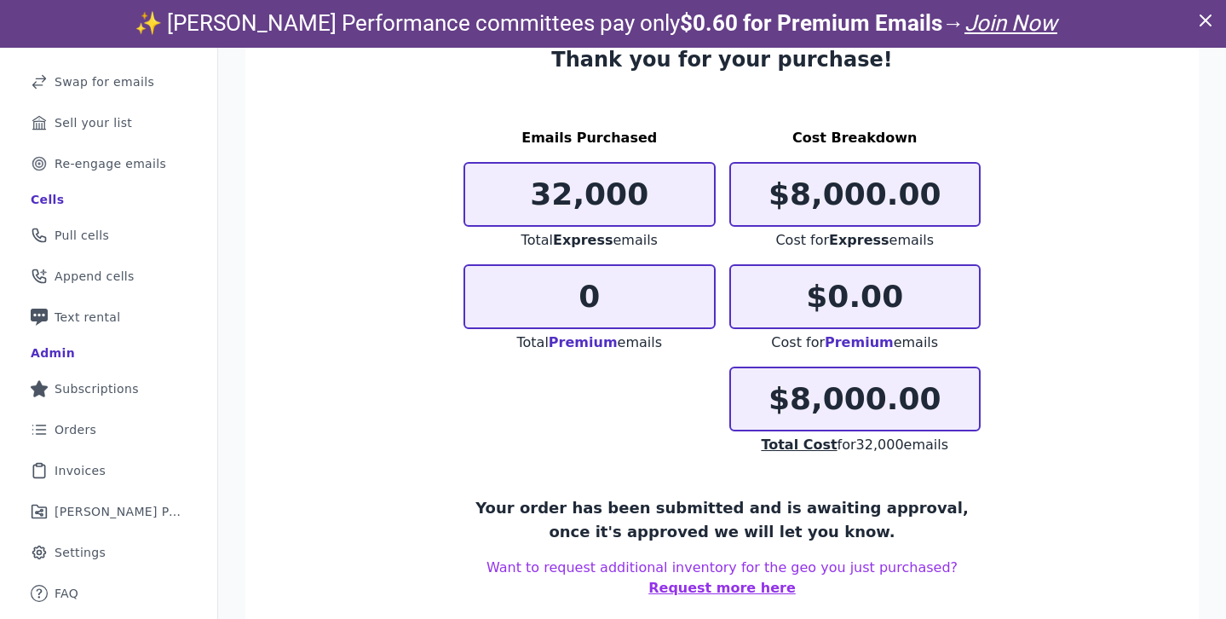
click at [436, 392] on section "Thank you for your purchase! Emails Purchased 32,000 Total Express emails 0 Tot…" at bounding box center [721, 322] width 953 height 634
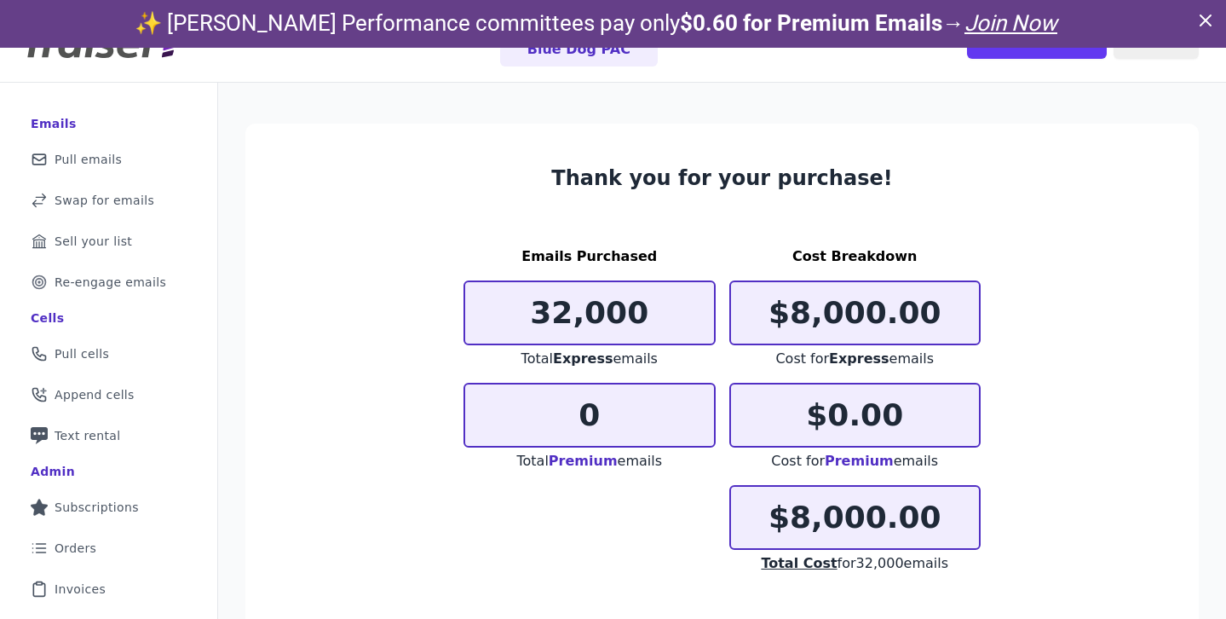
scroll to position [0, 0]
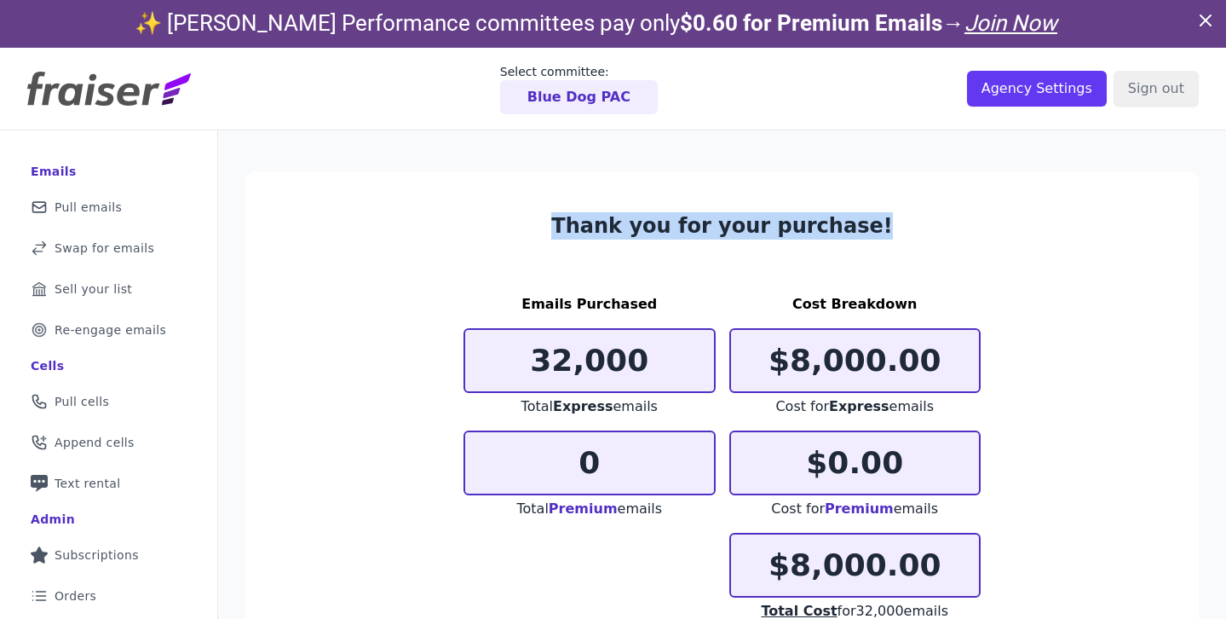
drag, startPoint x: 569, startPoint y: 229, endPoint x: 982, endPoint y: 254, distance: 413.1
click at [982, 254] on section "Thank you for your purchase! Emails Purchased 32,000 Total Express emails 0 Tot…" at bounding box center [721, 488] width 953 height 634
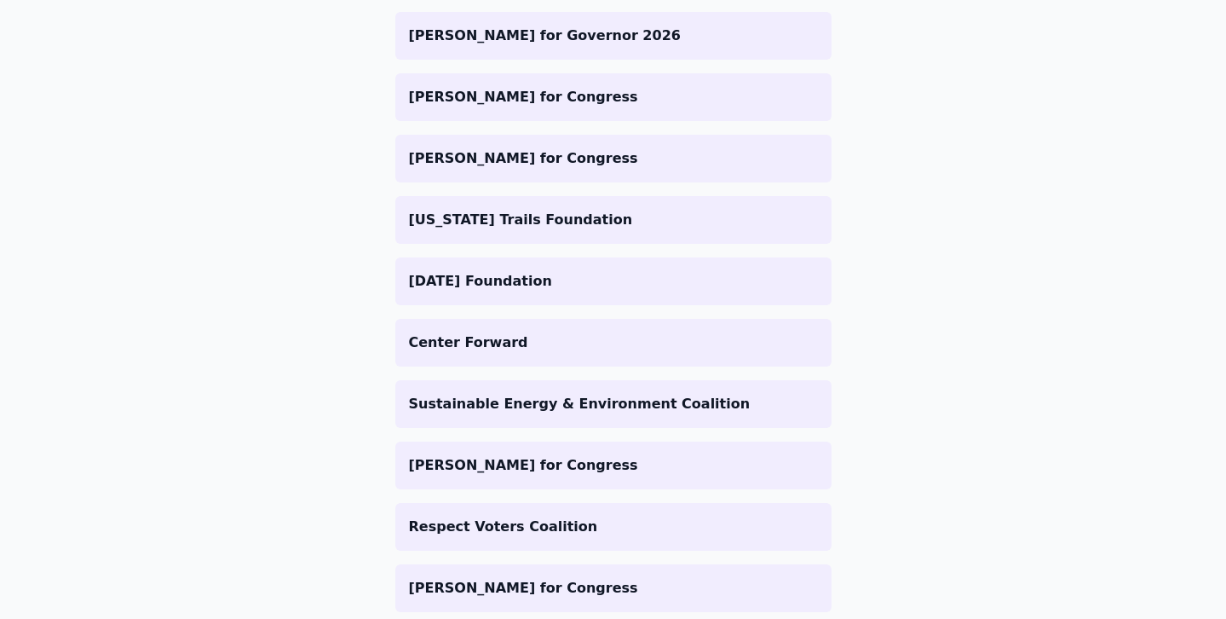
scroll to position [1608, 0]
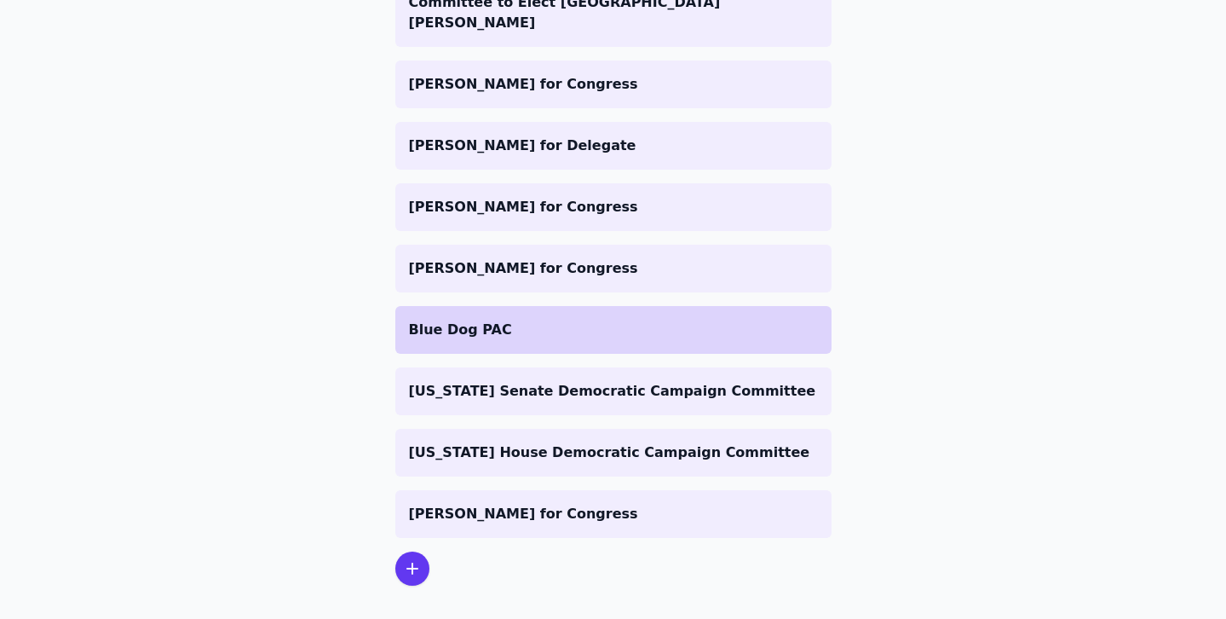
click at [485, 320] on p "Blue Dog PAC" at bounding box center [613, 330] width 409 height 20
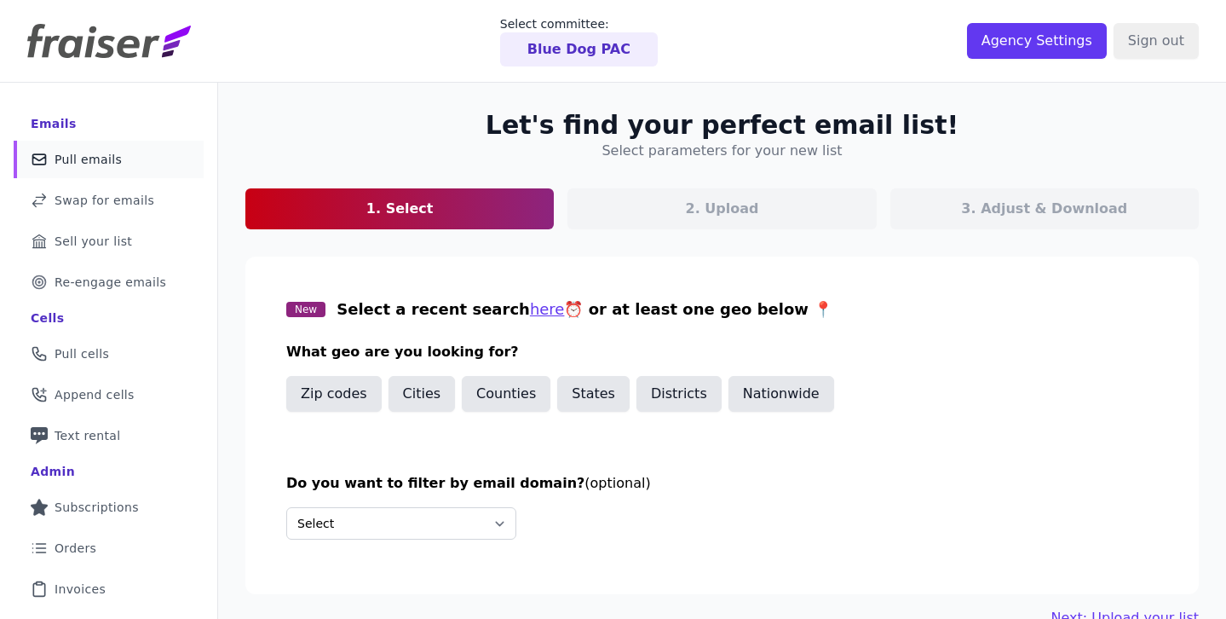
scroll to position [112, 0]
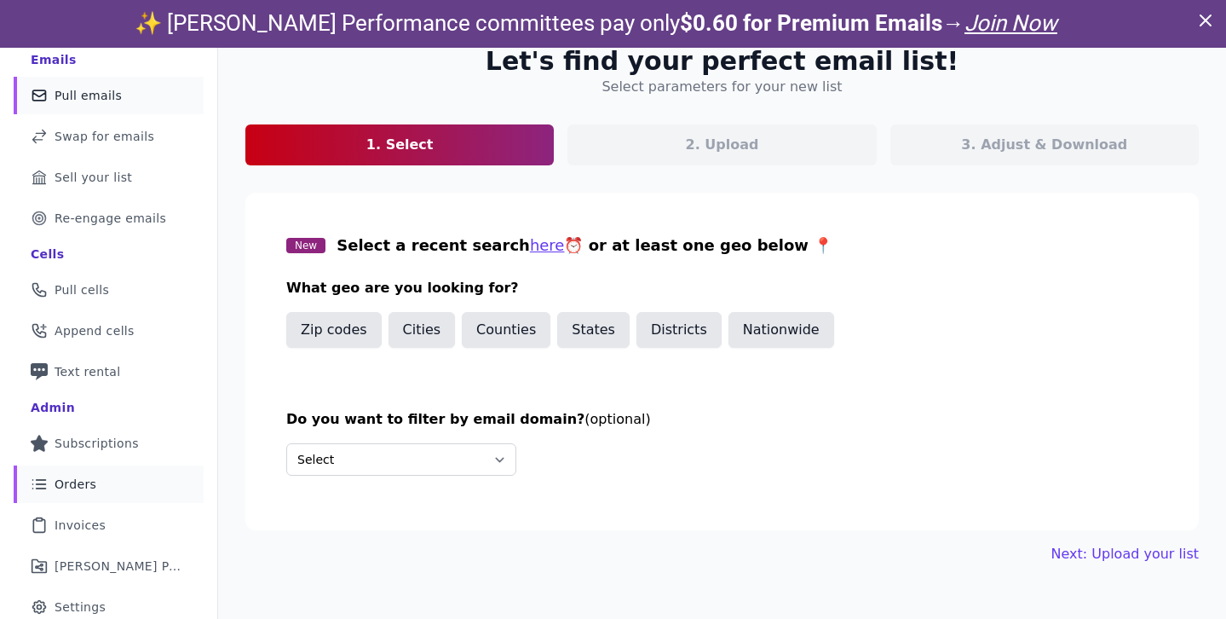
click at [55, 496] on link "List Icon Outline of bulleted list Orders" at bounding box center [109, 483] width 190 height 37
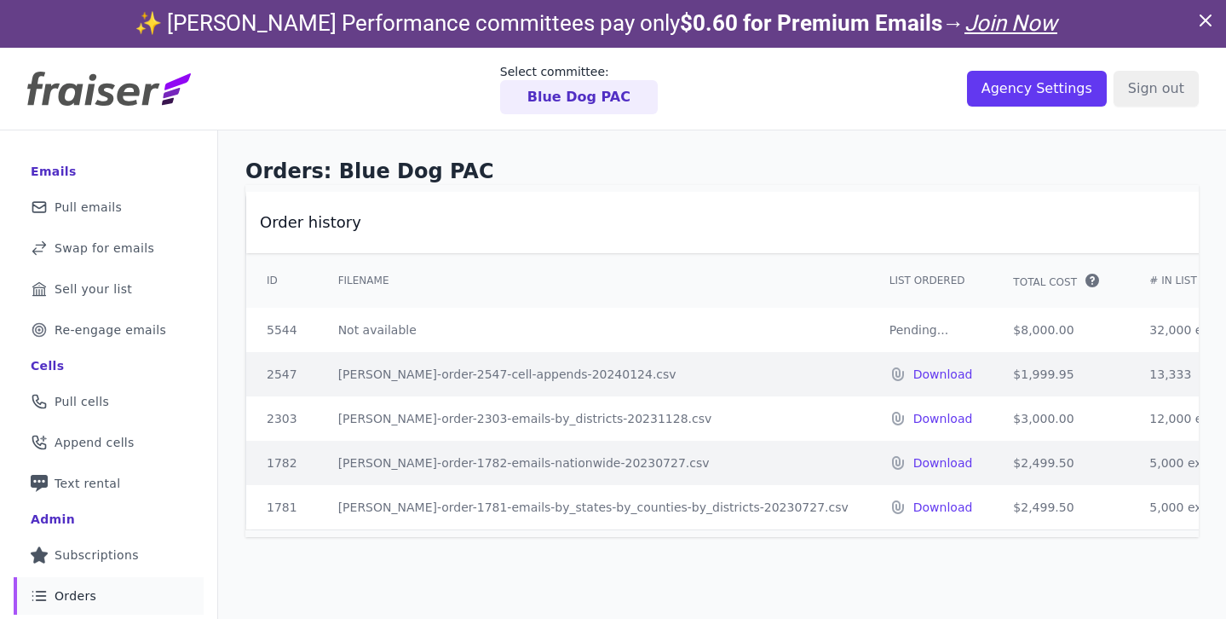
click at [539, 318] on td "Not available" at bounding box center [593, 330] width 551 height 44
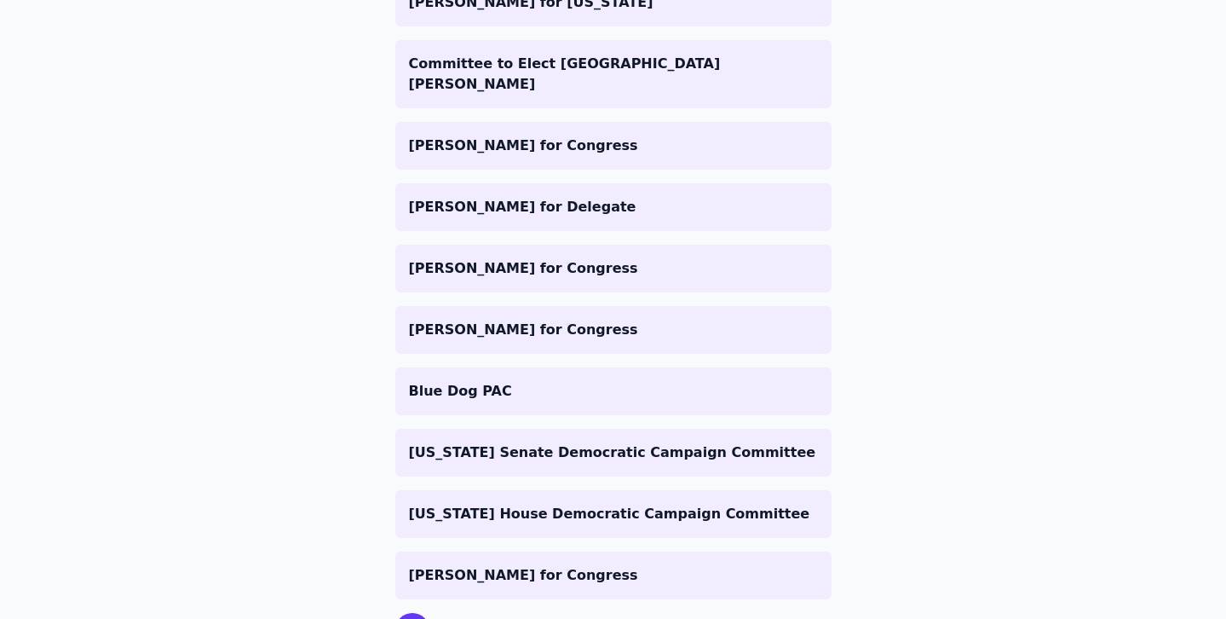
scroll to position [1608, 0]
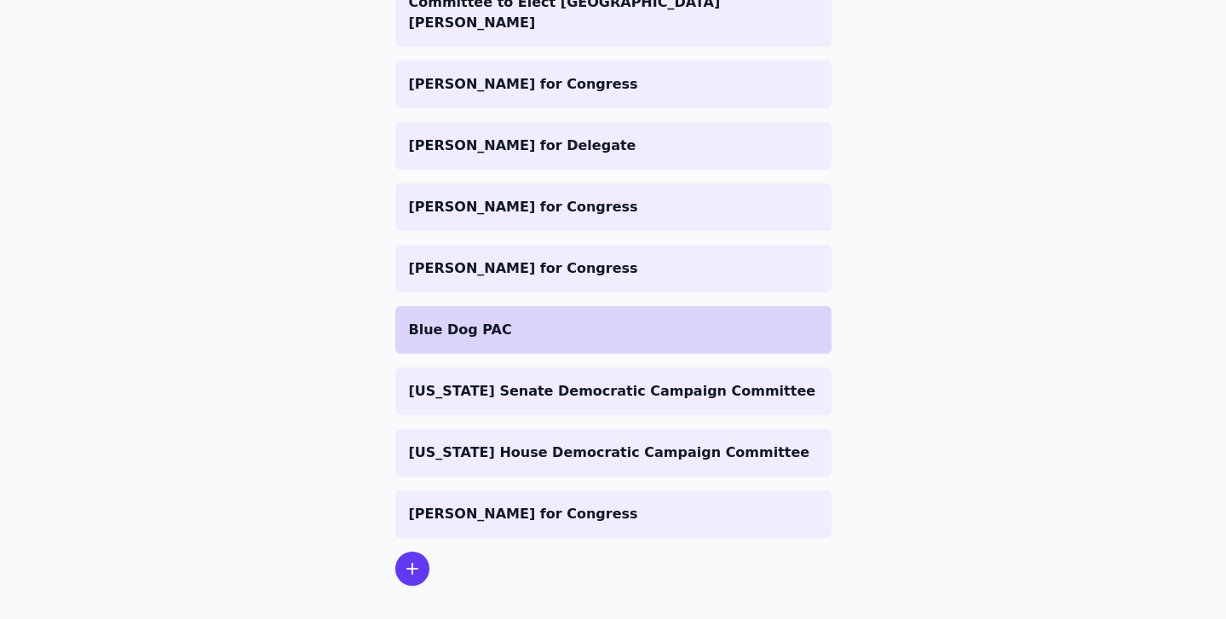
click at [516, 306] on li "Blue Dog PAC" at bounding box center [613, 330] width 436 height 48
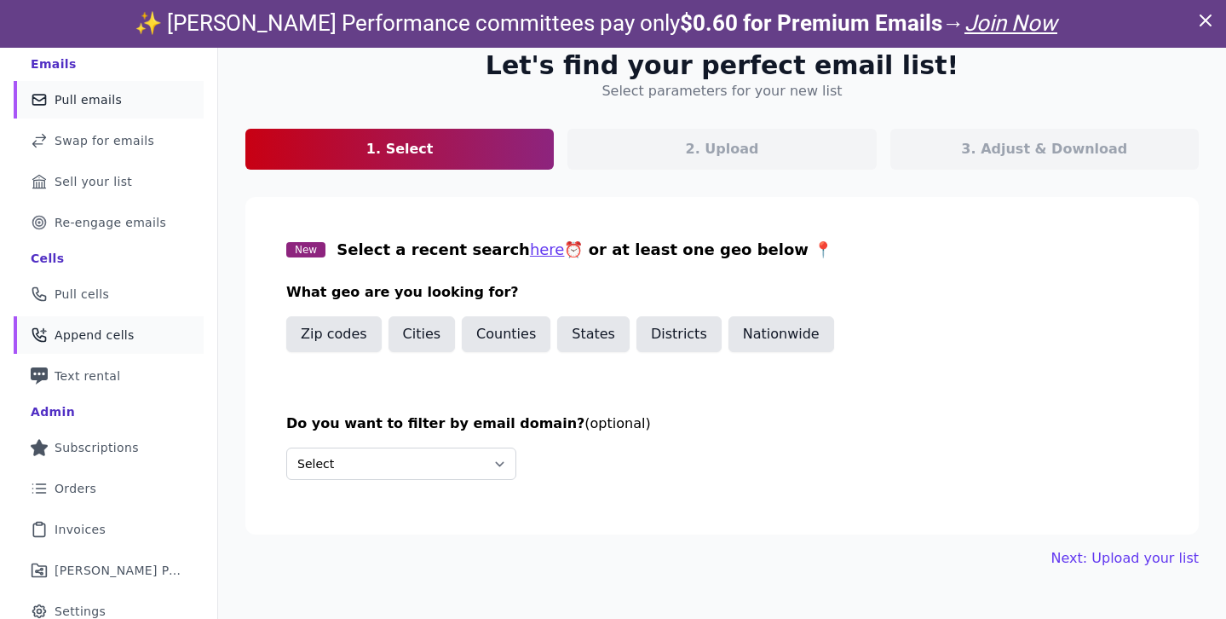
scroll to position [112, 0]
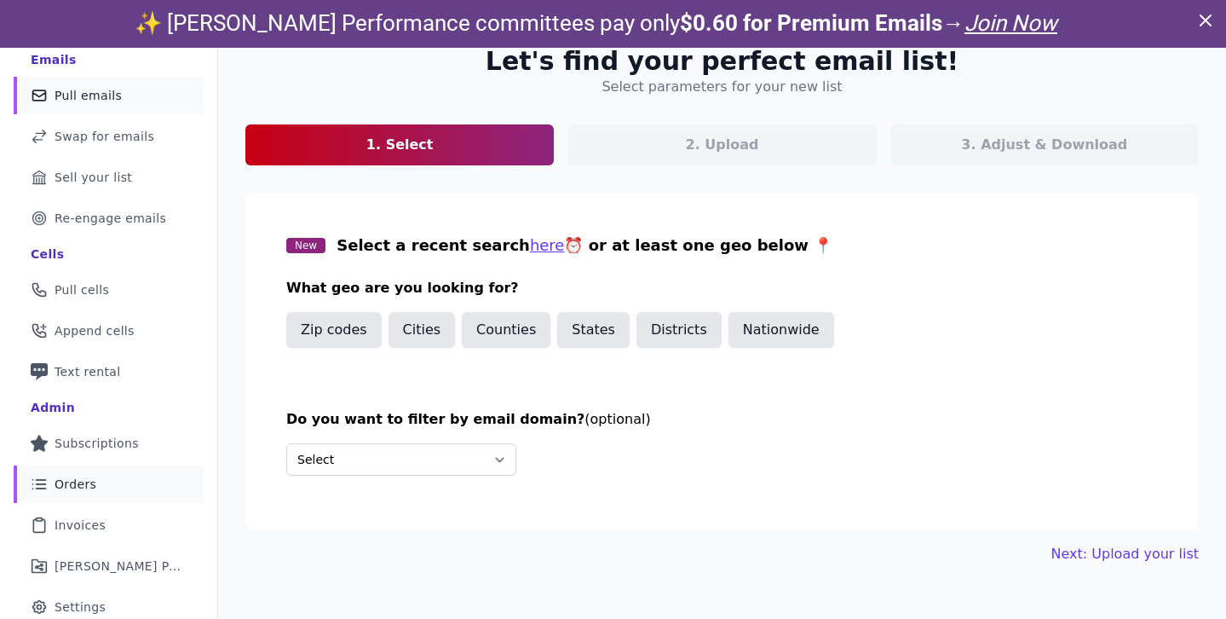
click at [69, 465] on link "List Icon Outline of bulleted list Orders" at bounding box center [109, 483] width 190 height 37
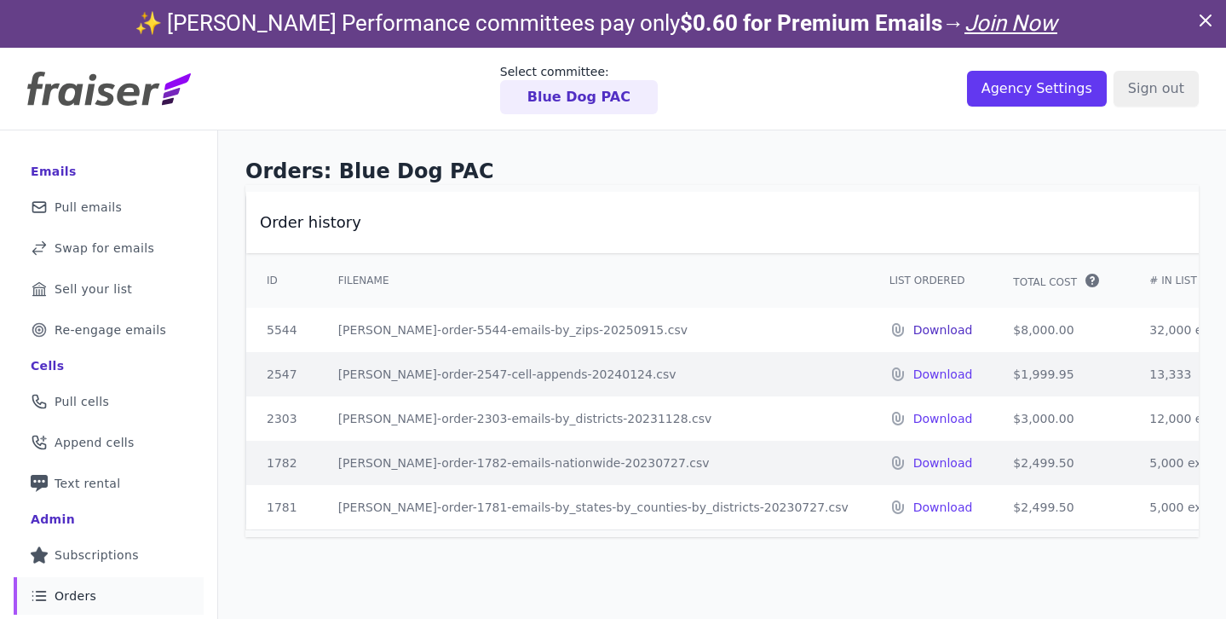
click at [913, 330] on p "Download" at bounding box center [943, 329] width 60 height 17
click at [567, 223] on h2 "Order history" at bounding box center [1059, 222] width 1598 height 20
